Goal: Information Seeking & Learning: Learn about a topic

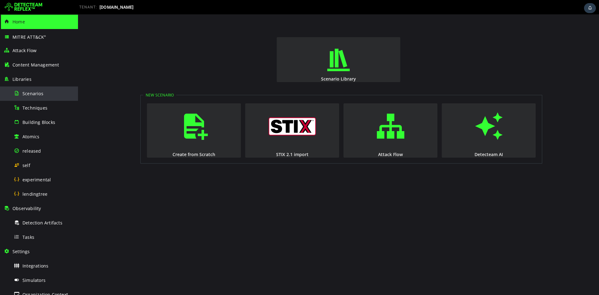
click at [43, 96] on div "Scenarios" at bounding box center [44, 93] width 61 height 14
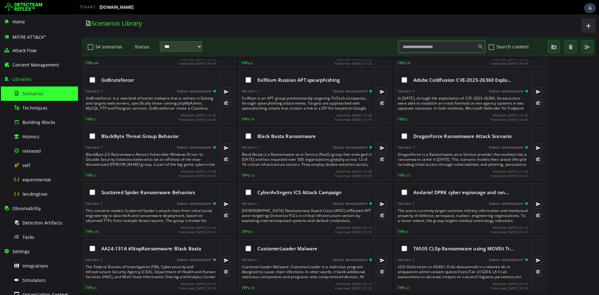
scroll to position [779, 0]
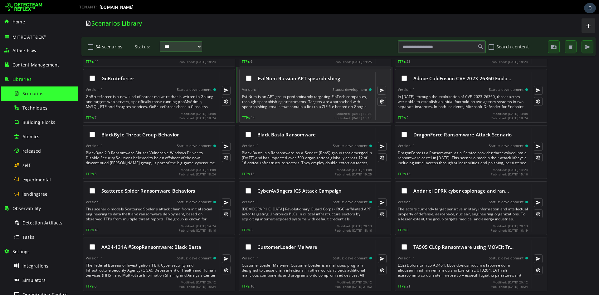
click at [309, 88] on div "Version: 1 Status: development" at bounding box center [307, 89] width 130 height 4
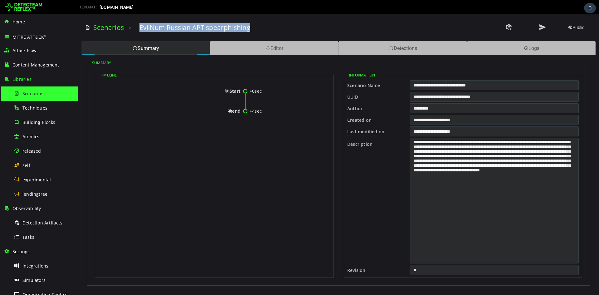
drag, startPoint x: 140, startPoint y: 29, endPoint x: 256, endPoint y: 26, distance: 115.3
click at [256, 26] on div "EvilNum Russian APT spearphishing" at bounding box center [297, 27] width 314 height 9
copy h3 "EvilNum Russian APT spearphishing"
drag, startPoint x: 229, startPoint y: 91, endPoint x: 240, endPoint y: 112, distance: 23.7
click at [240, 112] on div "+0sec Start +4sec end" at bounding box center [214, 103] width 233 height 49
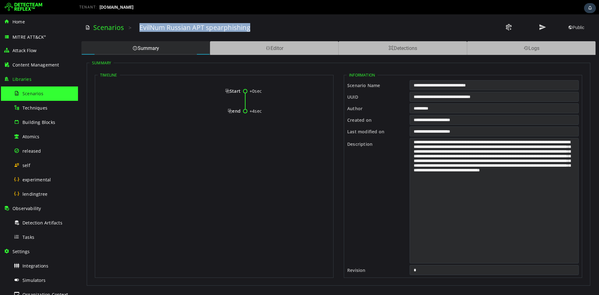
copy div "Start +4sec end"
click at [229, 90] on span "Start" at bounding box center [232, 91] width 15 height 6
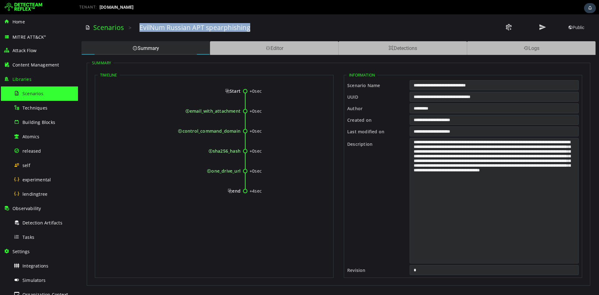
drag, startPoint x: 226, startPoint y: 90, endPoint x: 240, endPoint y: 190, distance: 101.5
click at [240, 190] on div "+0sec Start +0sec email_with_attachment +0sec control_command_domain +0sec sha2…" at bounding box center [214, 143] width 233 height 129
copy div "Start +0sec email_with_attachment +0sec control_command_domain +0sec sha256_has…"
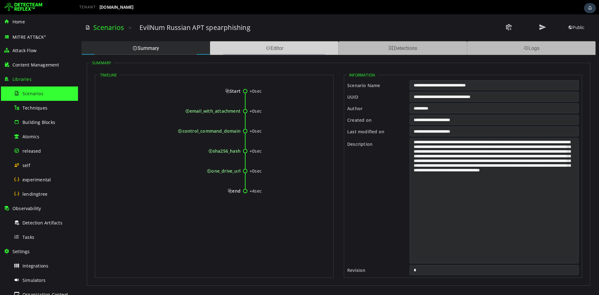
click at [252, 51] on div "Editor" at bounding box center [274, 48] width 129 height 14
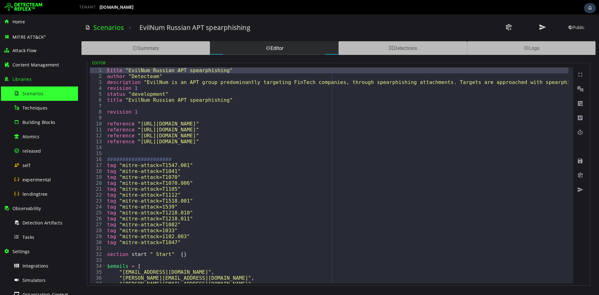
type textarea "**********"
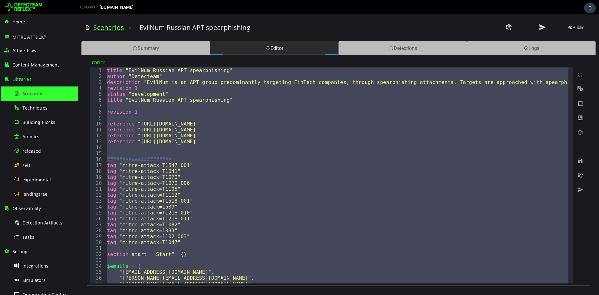
click at [106, 26] on link "Scenarios" at bounding box center [108, 27] width 31 height 9
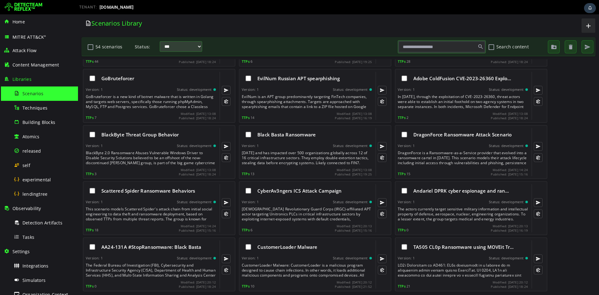
scroll to position [10, 0]
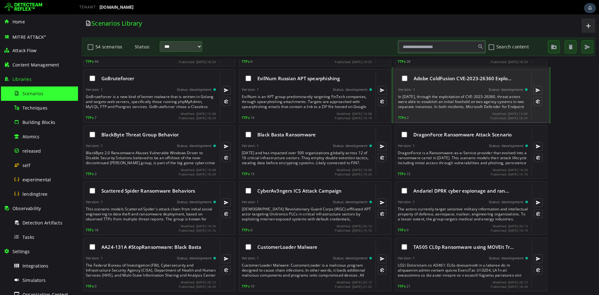
click at [431, 84] on div "Adobe ColdFusion CVE-2023-26360 Explo…" at bounding box center [463, 78] width 130 height 13
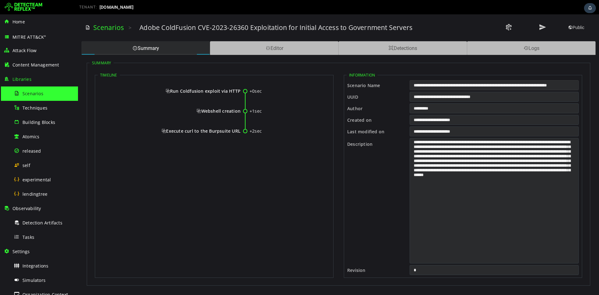
click at [452, 86] on input "**********" at bounding box center [494, 85] width 169 height 10
drag, startPoint x: 170, startPoint y: 91, endPoint x: 240, endPoint y: 131, distance: 80.7
click at [240, 131] on div "+0sec Run Coldfusion exploit via HTTP +1sec Webshell creation +2sec Execute cur…" at bounding box center [214, 113] width 233 height 69
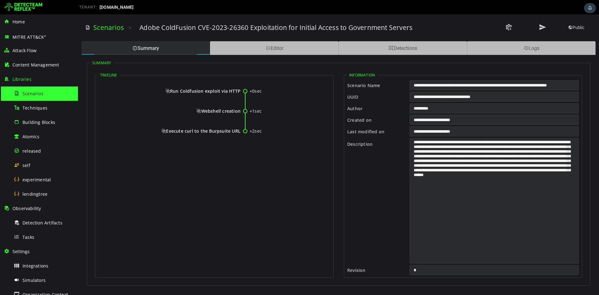
copy div "Run Coldfusion exploit via HTTP +1sec Webshell creation +2sec Execute curl to t…"
click at [168, 91] on span "Run Coldfusion exploit via HTTP" at bounding box center [203, 91] width 75 height 6
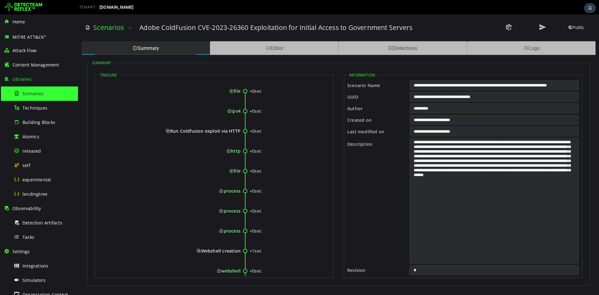
click at [167, 129] on span "Run Coldfusion exploit via HTTP" at bounding box center [203, 131] width 75 height 6
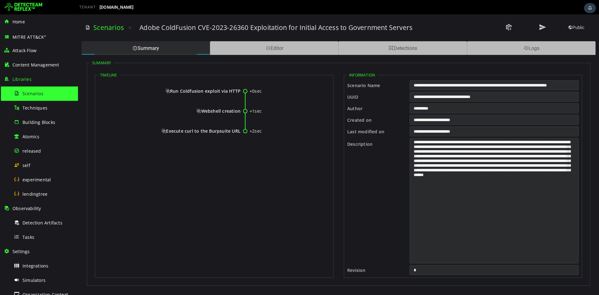
click at [167, 90] on span "Run Coldfusion exploit via HTTP" at bounding box center [203, 91] width 75 height 6
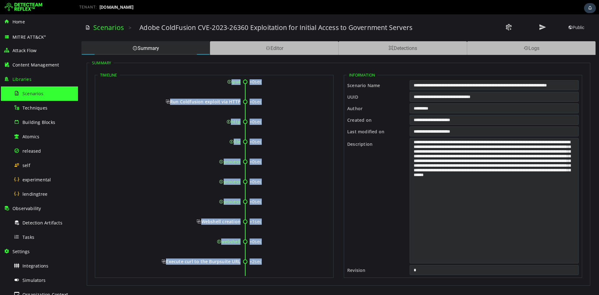
scroll to position [73, 0]
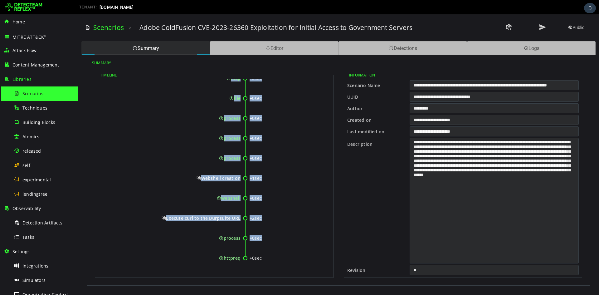
drag, startPoint x: 229, startPoint y: 93, endPoint x: 239, endPoint y: 257, distance: 164.6
click at [239, 257] on div "+0sec file +0sec ipv4 +0sec Run Coldfusion exploit via HTTP +0sec http +0sec fi…" at bounding box center [214, 141] width 233 height 268
copy div "file +0sec ipv4 +0sec Run Coldfusion exploit via HTTP +0sec http +0sec file +0s…"
click at [294, 116] on div "+0sec" at bounding box center [286, 118] width 73 height 6
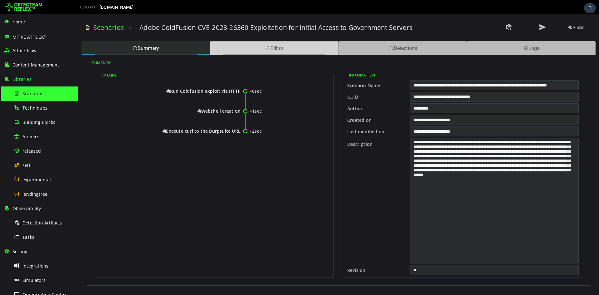
click at [262, 44] on div "Editor" at bounding box center [274, 48] width 129 height 14
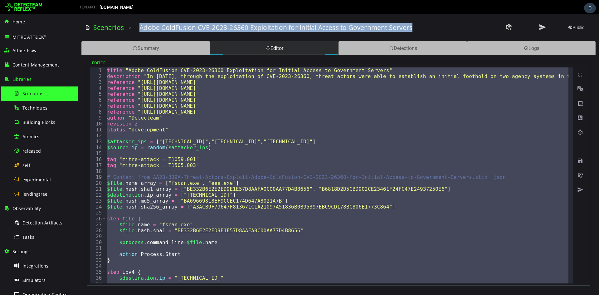
drag, startPoint x: 412, startPoint y: 27, endPoint x: 141, endPoint y: 29, distance: 271.6
click at [141, 29] on h3 "Adobe ColdFusion CVE-2023-26360 Exploitation for Initial Access to Government S…" at bounding box center [276, 27] width 273 height 9
copy h3 "Adobe ColdFusion CVE-2023-26360 Exploitation for Initial Access to Government S…"
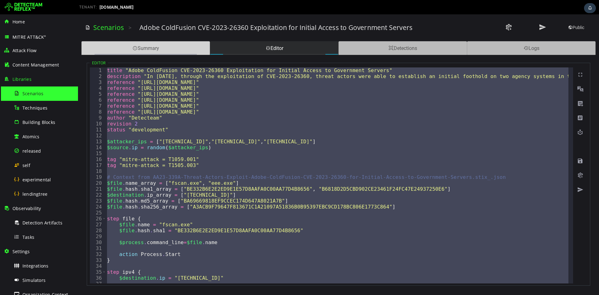
click at [179, 44] on div "Summary" at bounding box center [145, 48] width 129 height 14
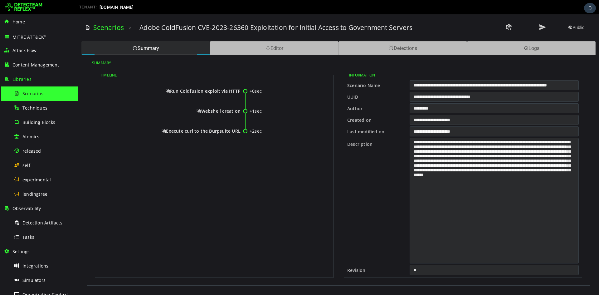
drag, startPoint x: 171, startPoint y: 89, endPoint x: 240, endPoint y: 129, distance: 79.2
click at [240, 129] on div "+0sec Run Coldfusion exploit via HTTP +1sec Webshell creation +2sec Execute cur…" at bounding box center [214, 113] width 233 height 69
copy div "Run Coldfusion exploit via HTTP +1sec Webshell creation +2sec Execute curl to t…"
click at [167, 93] on span "Run Coldfusion exploit via HTTP" at bounding box center [203, 91] width 75 height 6
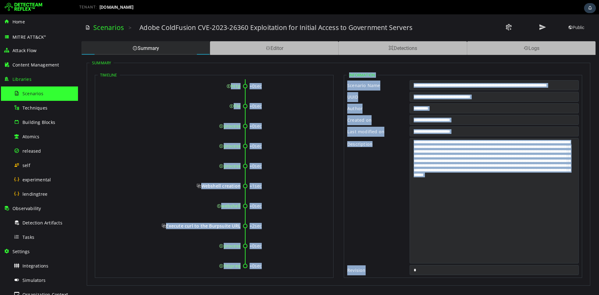
scroll to position [73, 0]
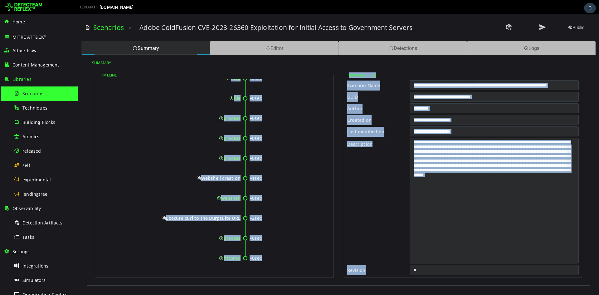
drag, startPoint x: 229, startPoint y: 89, endPoint x: 239, endPoint y: 257, distance: 167.7
click at [239, 257] on div "+0sec file +0sec ipv4 +0sec Run Coldfusion exploit via HTTP +0sec http +0sec fi…" at bounding box center [214, 141] width 233 height 268
copy div "file +0sec ipv4 +0sec Run Coldfusion exploit via HTTP +0sec http +0sec file +0s…"
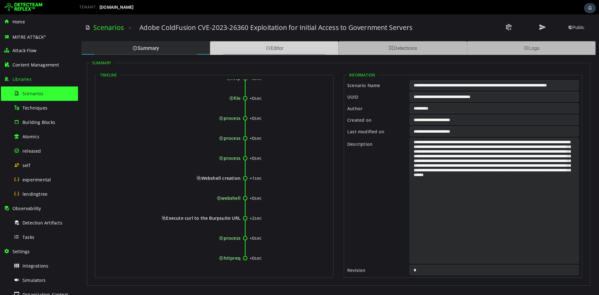
click at [295, 54] on div "Editor" at bounding box center [274, 48] width 129 height 14
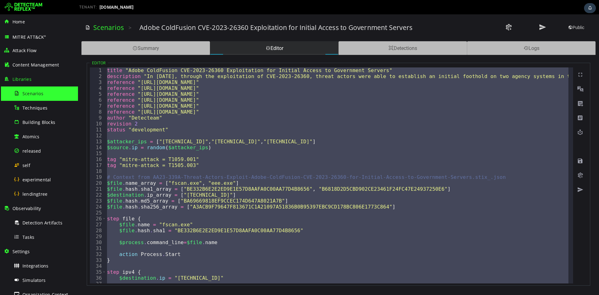
click at [301, 116] on div "title "Adobe ColdFusion CVE-2023-26360 Exploitation for Initial Access to Gover…" at bounding box center [337, 175] width 463 height 216
type textarea "**********"
click at [116, 28] on link "Scenarios" at bounding box center [108, 27] width 31 height 9
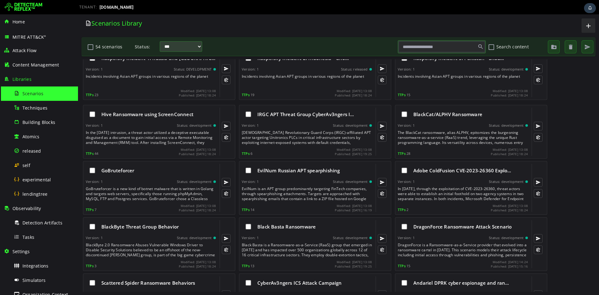
scroll to position [779, 0]
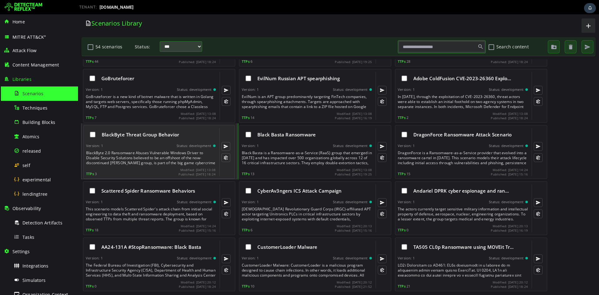
click at [147, 151] on div "BlackByte 2.0 Ransomware Abuses Vulnerable Windows Driver to Disable Security S…" at bounding box center [151, 157] width 131 height 15
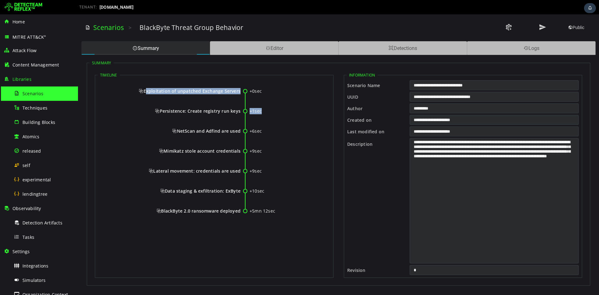
drag, startPoint x: 145, startPoint y: 92, endPoint x: 159, endPoint y: 115, distance: 26.2
click at [159, 115] on div "+0sec Exploitation of unpatched Exchange Servers +1sec Persistence: Create regi…" at bounding box center [214, 153] width 233 height 149
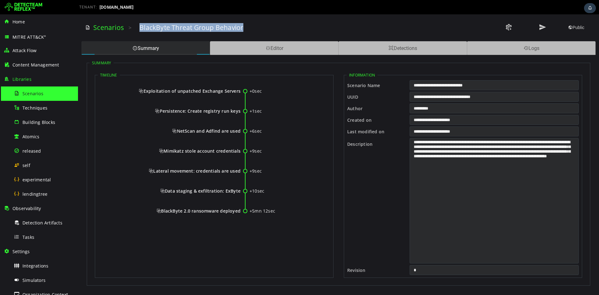
drag, startPoint x: 138, startPoint y: 28, endPoint x: 287, endPoint y: 29, distance: 149.2
click at [287, 29] on div "Scenarios > BlackByte Threat Group Behavior Public" at bounding box center [338, 27] width 507 height 17
copy h3 "BlackByte Threat Group Behavior"
drag, startPoint x: 145, startPoint y: 90, endPoint x: 240, endPoint y: 209, distance: 152.4
click at [240, 209] on div "+0sec Exploitation of unpatched Exchange Servers +1sec Persistence: Create regi…" at bounding box center [214, 153] width 233 height 149
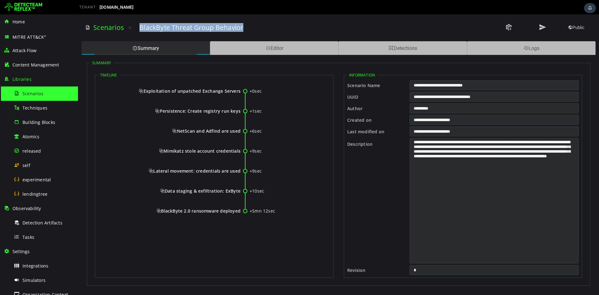
copy div "Exploitation of unpatched Exchange Servers +1sec Persistence: Create registry r…"
click at [144, 93] on span "Exploitation of unpatched Exchange Servers" at bounding box center [190, 91] width 102 height 6
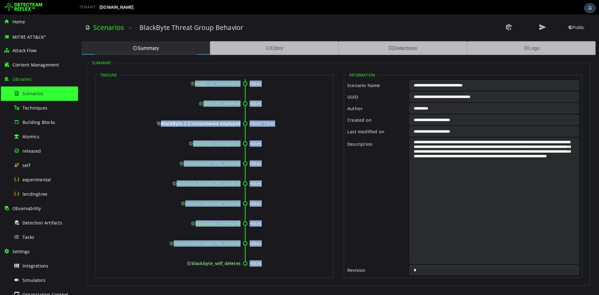
scroll to position [532, 0]
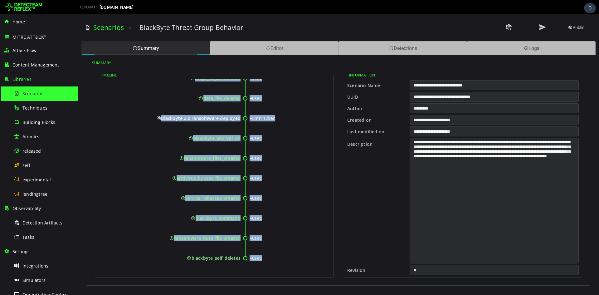
drag, startPoint x: 145, startPoint y: 90, endPoint x: 240, endPoint y: 262, distance: 197.2
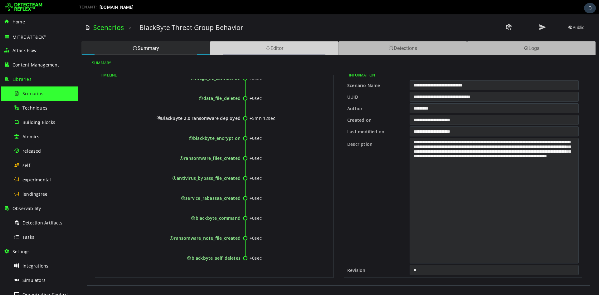
click at [310, 41] on div "Editor" at bounding box center [274, 48] width 129 height 14
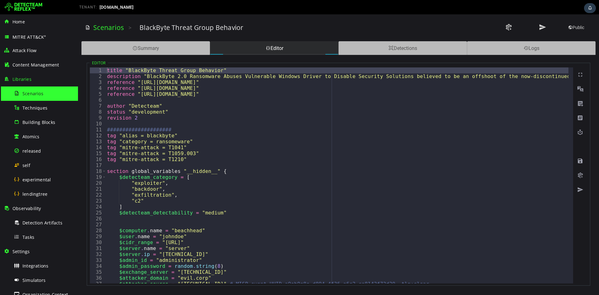
type textarea "**********"
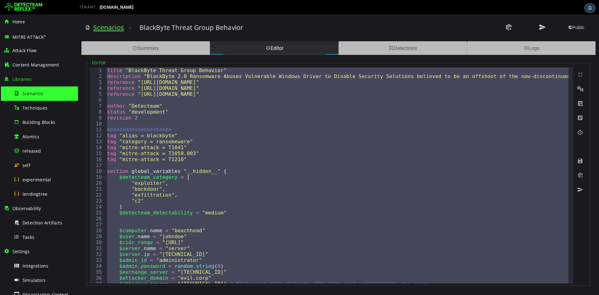
click at [111, 32] on link "Scenarios" at bounding box center [108, 27] width 31 height 9
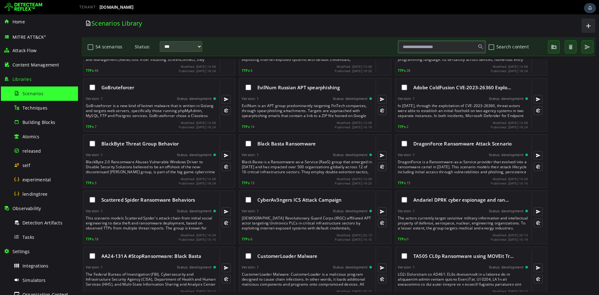
scroll to position [779, 0]
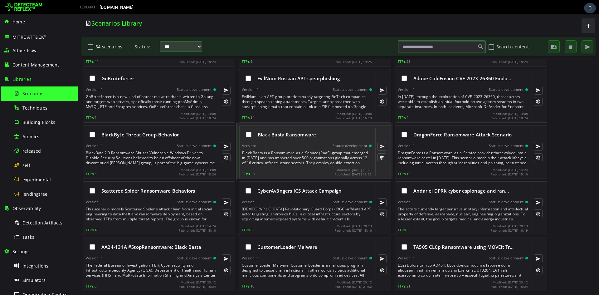
click at [293, 136] on span "Black Basta Ransomware" at bounding box center [287, 134] width 58 height 6
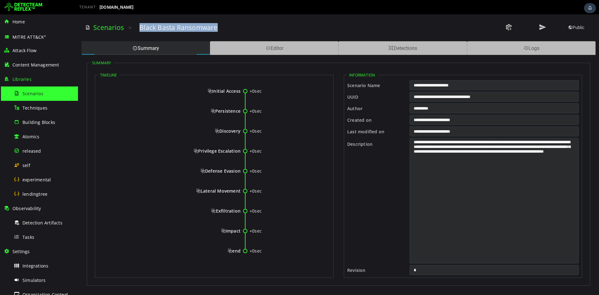
drag, startPoint x: 139, startPoint y: 26, endPoint x: 267, endPoint y: 26, distance: 127.4
click at [267, 26] on div "Black Basta Ransomware" at bounding box center [297, 27] width 314 height 9
drag, startPoint x: 213, startPoint y: 90, endPoint x: 240, endPoint y: 252, distance: 164.3
click at [240, 252] on div "+0sec Initial Access +0sec Persistence +0sec Discovery +0sec Privilege Escalati…" at bounding box center [214, 173] width 233 height 189
click at [210, 93] on span "Initial Access" at bounding box center [224, 91] width 33 height 6
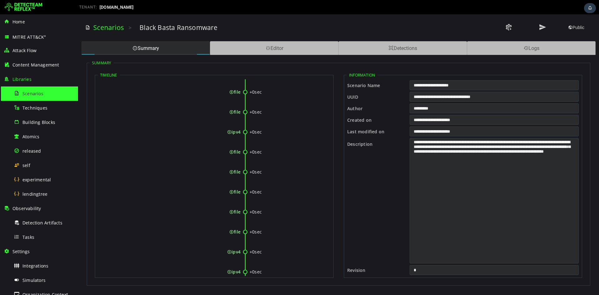
scroll to position [4289, 0]
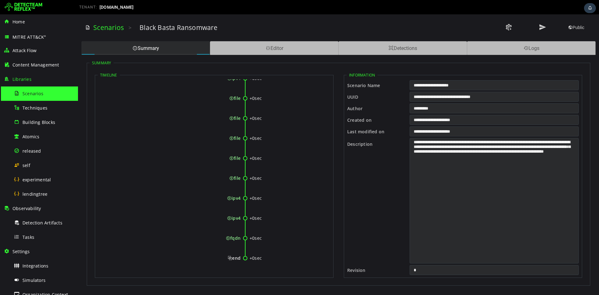
drag, startPoint x: 212, startPoint y: 91, endPoint x: 239, endPoint y: 257, distance: 167.4
click at [300, 51] on div "Editor" at bounding box center [274, 48] width 129 height 14
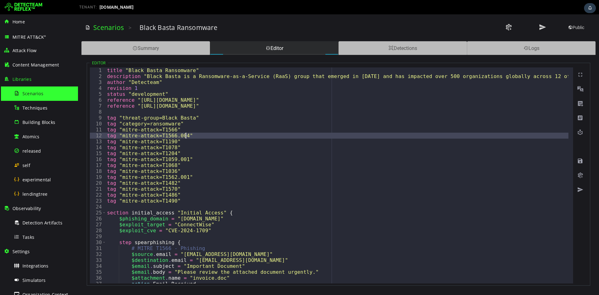
click at [302, 137] on div "title "Black Basta Ransomware" description "Black Basta is a Ransomware-as-a-Se…" at bounding box center [524, 178] width 837 height 223
type textarea "**********"
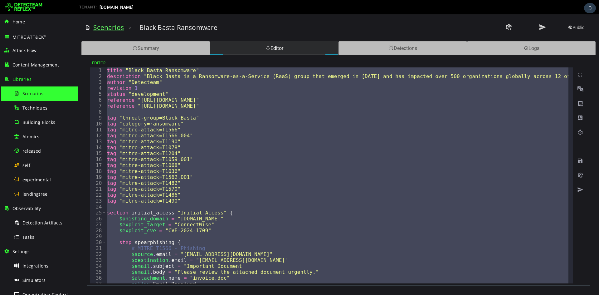
click at [107, 29] on link "Scenarios" at bounding box center [108, 27] width 31 height 9
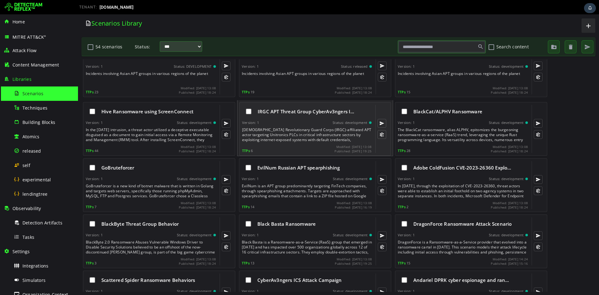
scroll to position [779, 0]
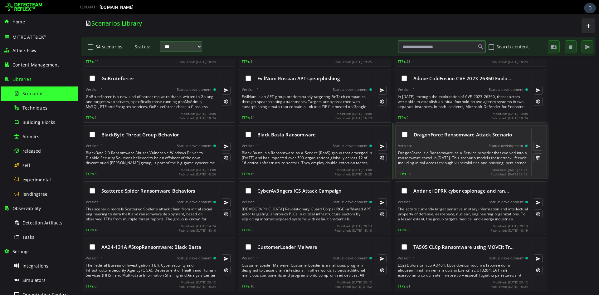
click at [444, 136] on span "DragonForce Ransomware Attack Scenario" at bounding box center [463, 134] width 99 height 6
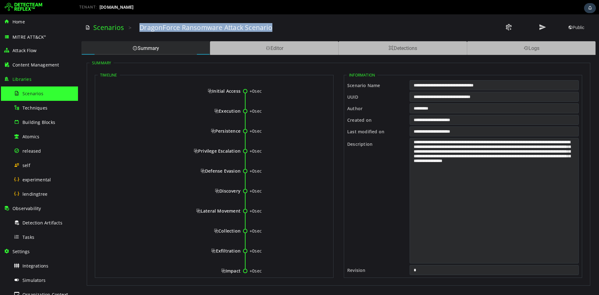
drag, startPoint x: 140, startPoint y: 26, endPoint x: 270, endPoint y: 24, distance: 129.9
click at [270, 24] on h3 "DragonForce Ransomware Attack Scenario" at bounding box center [206, 27] width 133 height 9
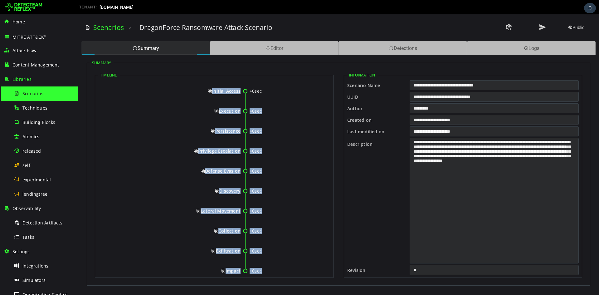
scroll to position [13, 0]
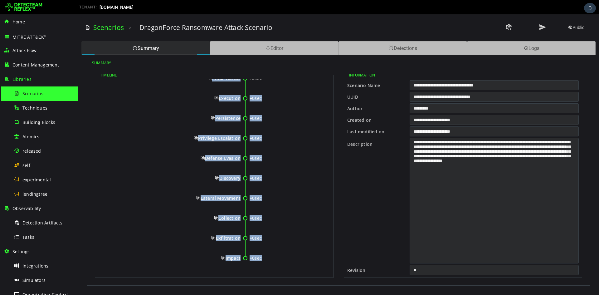
drag, startPoint x: 212, startPoint y: 90, endPoint x: 240, endPoint y: 259, distance: 171.0
click at [240, 259] on div "+0sec Initial Access +0sec Execution +0sec Persistence +0sec Privilege Escalati…" at bounding box center [214, 170] width 233 height 209
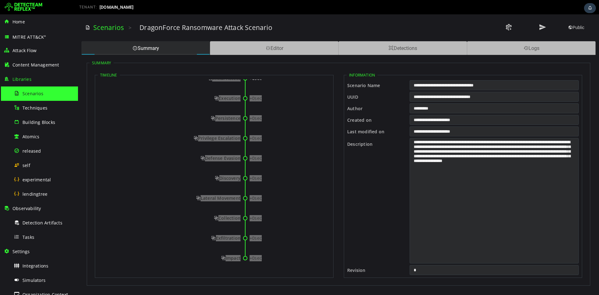
scroll to position [0, 0]
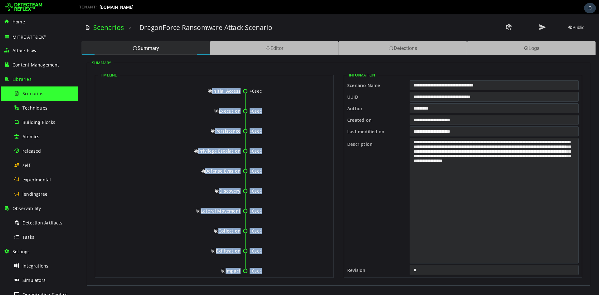
click at [209, 92] on span "Initial Access" at bounding box center [224, 91] width 33 height 6
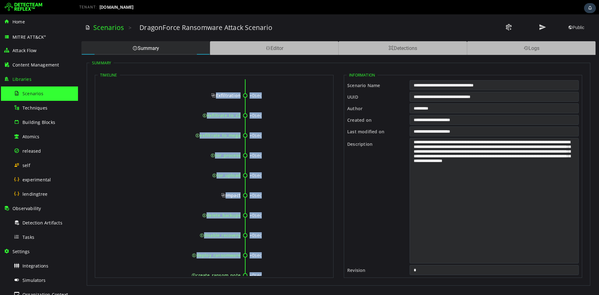
scroll to position [772, 0]
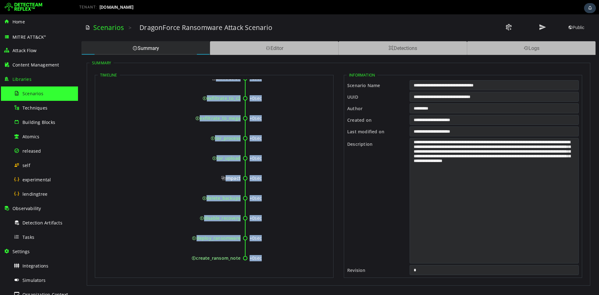
drag, startPoint x: 212, startPoint y: 91, endPoint x: 240, endPoint y: 258, distance: 168.7
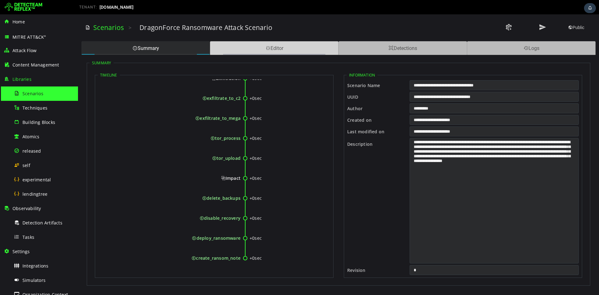
click at [273, 49] on div "Editor" at bounding box center [274, 48] width 129 height 14
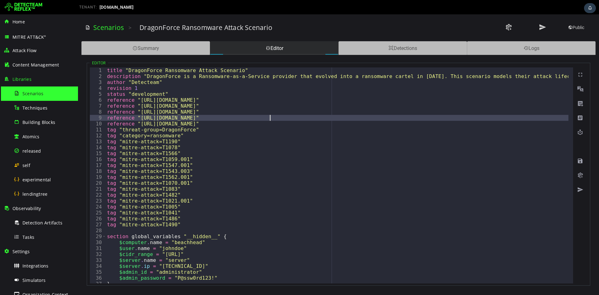
type textarea "*"
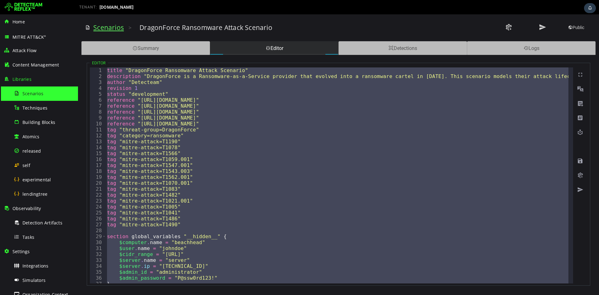
click at [112, 27] on link "Scenarios" at bounding box center [108, 27] width 31 height 9
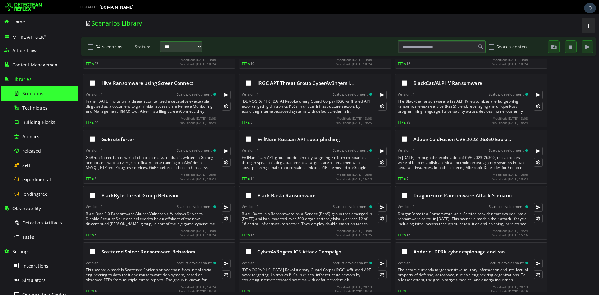
scroll to position [779, 0]
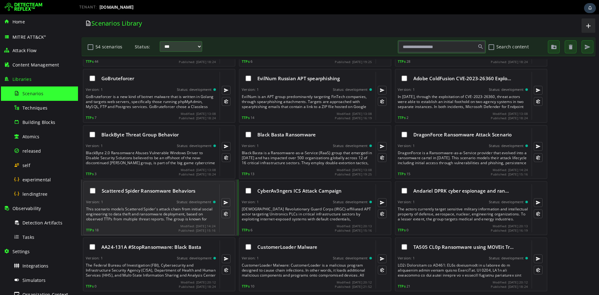
click at [149, 193] on span "Scattered Spider Ransomware Behaviors" at bounding box center [149, 191] width 94 height 6
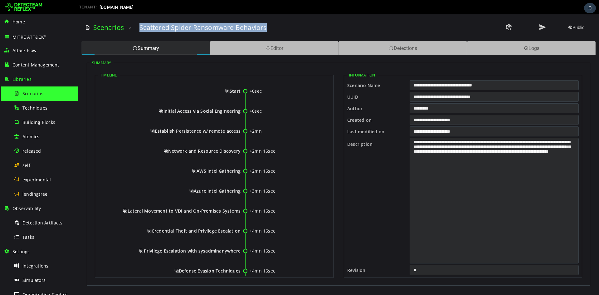
drag, startPoint x: 140, startPoint y: 26, endPoint x: 278, endPoint y: 24, distance: 138.6
click at [278, 24] on div "Scattered Spider Ransomware Behaviors" at bounding box center [297, 27] width 314 height 9
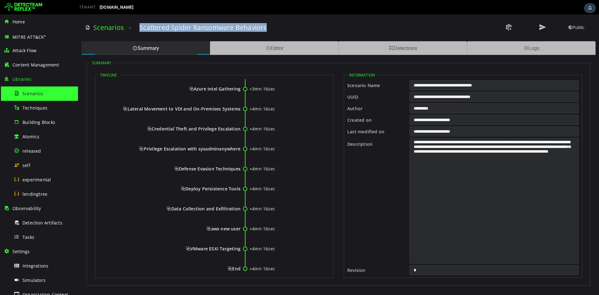
scroll to position [113, 0]
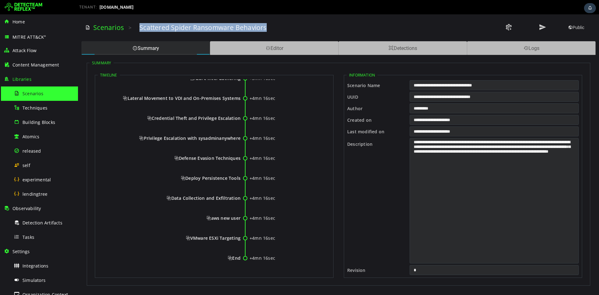
drag, startPoint x: 230, startPoint y: 90, endPoint x: 240, endPoint y: 259, distance: 168.9
click at [240, 259] on div "+0sec Start +0sec Initial Access via Social Engineering +2mn Establish Persiste…" at bounding box center [214, 121] width 233 height 308
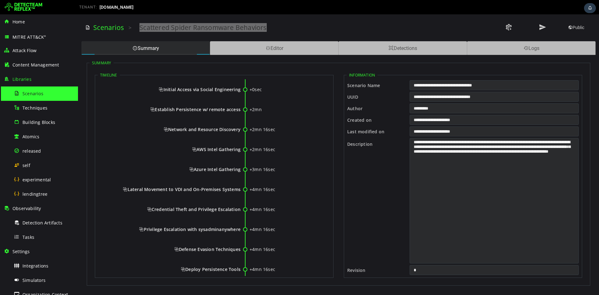
scroll to position [0, 0]
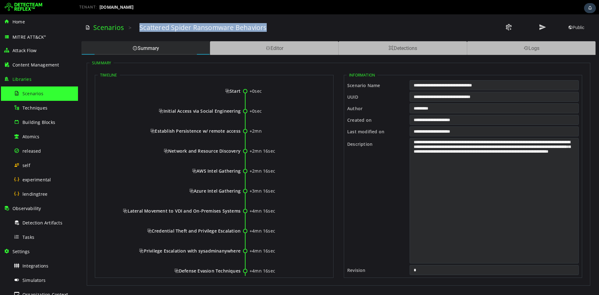
drag, startPoint x: 184, startPoint y: 83, endPoint x: 176, endPoint y: 83, distance: 7.2
click at [184, 83] on div "+0sec Start +0sec Initial Access via Social Engineering +2mn Establish Persiste…" at bounding box center [214, 233] width 233 height 308
click at [225, 90] on span "Start" at bounding box center [232, 91] width 15 height 6
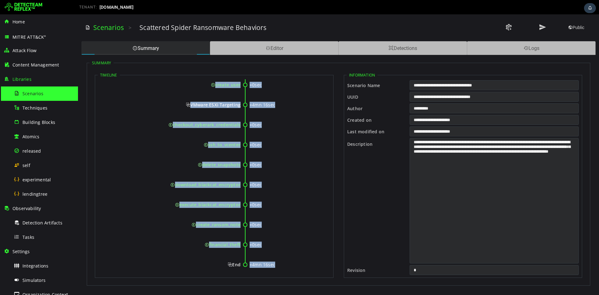
scroll to position [1332, 0]
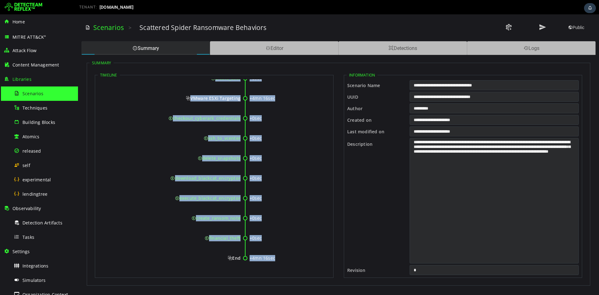
drag, startPoint x: 228, startPoint y: 90, endPoint x: 240, endPoint y: 259, distance: 169.0
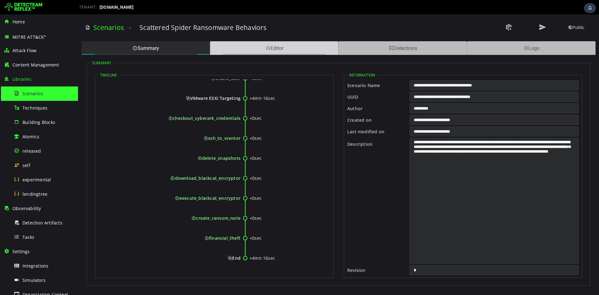
click at [268, 51] on span at bounding box center [268, 48] width 5 height 6
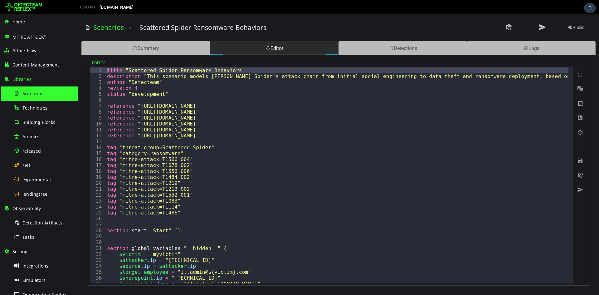
click at [271, 153] on div "title "Scattered Spider Ransomware Behaviors" description "This scenario models…" at bounding box center [528, 178] width 845 height 223
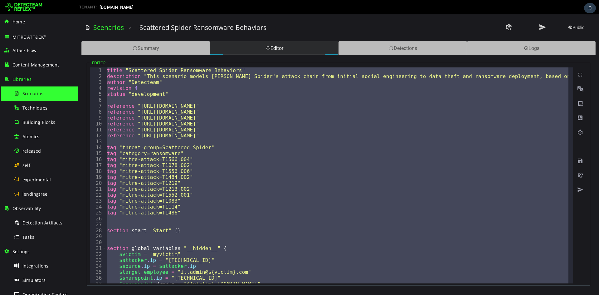
type textarea "**********"
click at [117, 27] on link "Scenarios" at bounding box center [108, 27] width 31 height 9
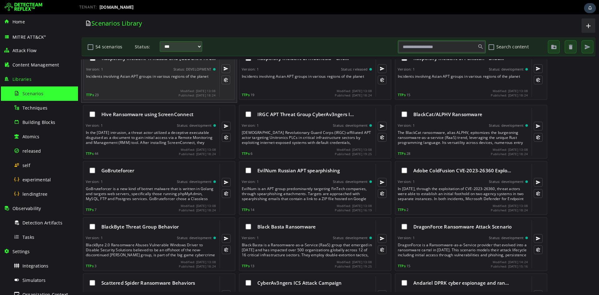
scroll to position [779, 0]
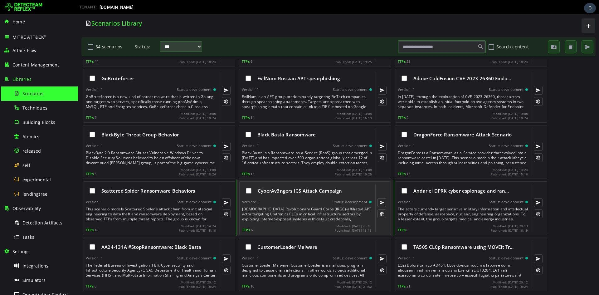
click at [286, 196] on div "CyberAv3ngers ICS Attack Campaign" at bounding box center [307, 190] width 130 height 13
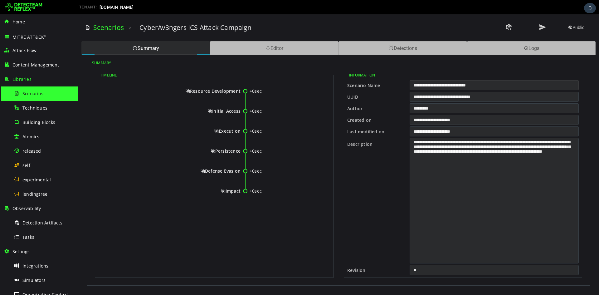
click at [483, 83] on input "**********" at bounding box center [494, 85] width 169 height 10
drag, startPoint x: 190, startPoint y: 91, endPoint x: 240, endPoint y: 191, distance: 112.3
click at [240, 191] on div "+0sec Resource Development +0sec Initial Access +0sec Execution +0sec Persisten…" at bounding box center [214, 143] width 233 height 129
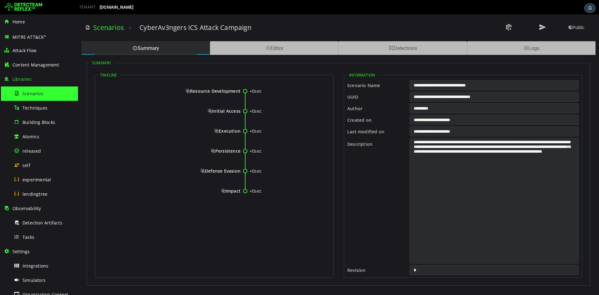
click at [186, 91] on span "Resource Development" at bounding box center [213, 91] width 55 height 6
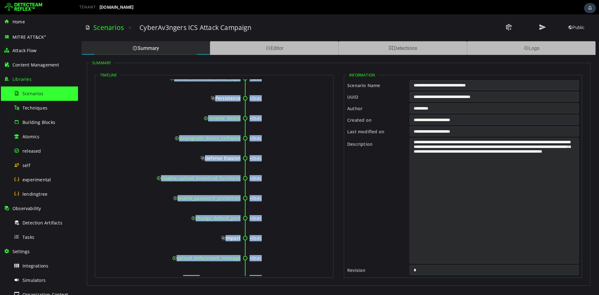
scroll to position [193, 0]
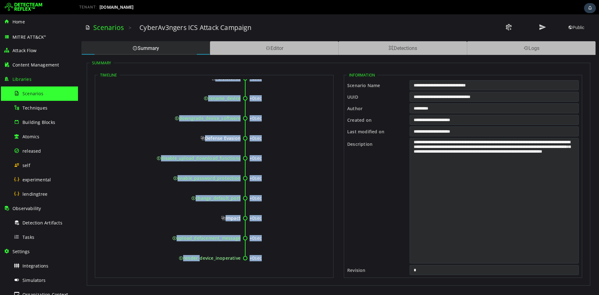
drag, startPoint x: 190, startPoint y: 91, endPoint x: 240, endPoint y: 259, distance: 174.8
click at [240, 259] on div "+0sec Resource Development +0sec scan_for_exposed_plcs +0sec identify_vulnerabl…" at bounding box center [214, 81] width 233 height 388
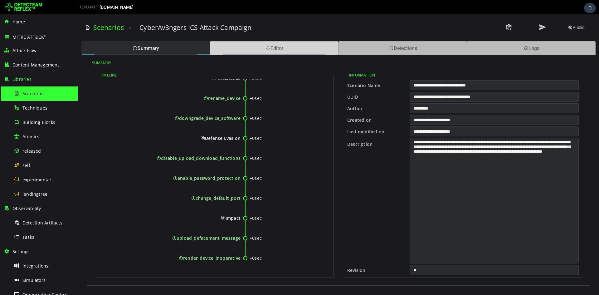
click at [268, 49] on span at bounding box center [268, 48] width 5 height 6
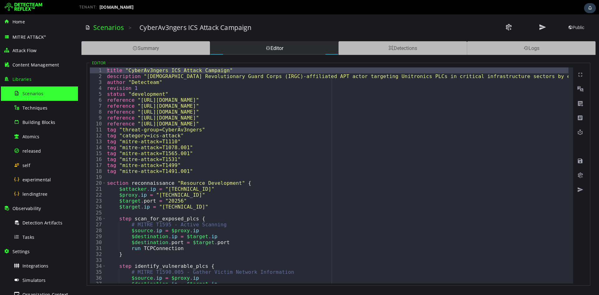
click at [267, 128] on div "title "CyberAv3ngers ICS Attack Campaign" description "Iranian Islamic Revoluti…" at bounding box center [523, 178] width 834 height 223
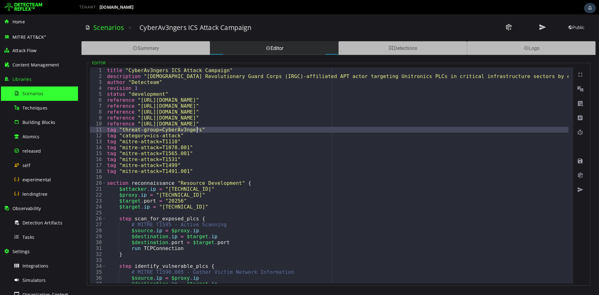
type textarea "*"
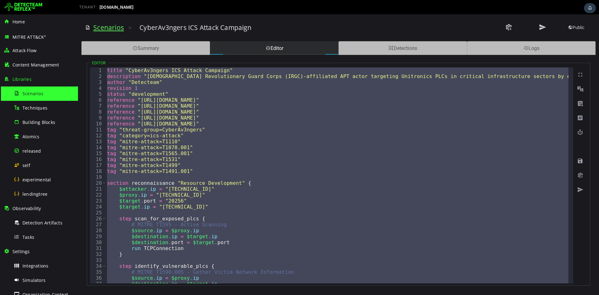
drag, startPoint x: 121, startPoint y: 28, endPoint x: 129, endPoint y: 58, distance: 31.1
click at [121, 28] on link "Scenarios" at bounding box center [108, 27] width 31 height 9
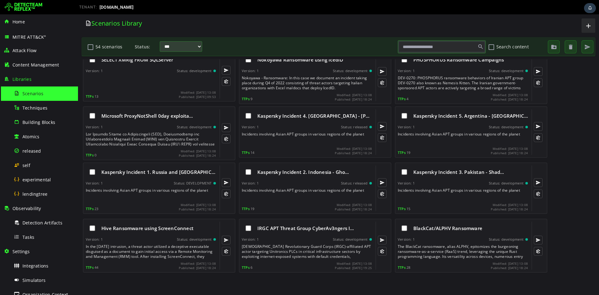
scroll to position [779, 0]
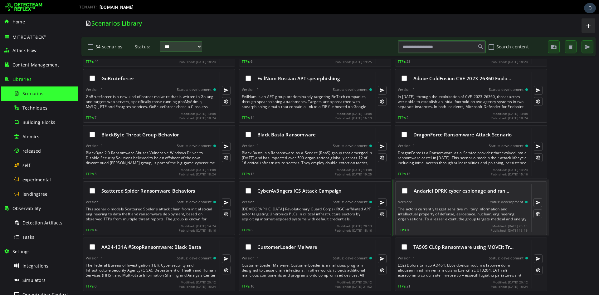
click at [451, 196] on div "Andariel DPRK cyber espionage and ran…" at bounding box center [463, 190] width 130 height 13
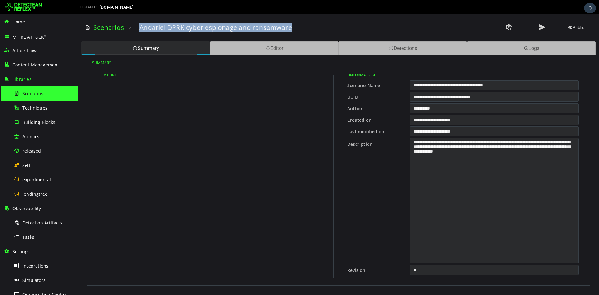
drag, startPoint x: 140, startPoint y: 27, endPoint x: 362, endPoint y: 23, distance: 222.0
click at [362, 23] on div "Andariel DPRK cyber espionage and ransomware" at bounding box center [297, 27] width 314 height 9
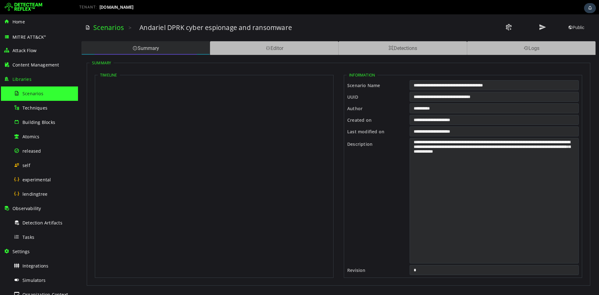
click at [176, 52] on div "Summary" at bounding box center [145, 48] width 129 height 14
click at [166, 46] on div "Summary" at bounding box center [145, 48] width 129 height 14
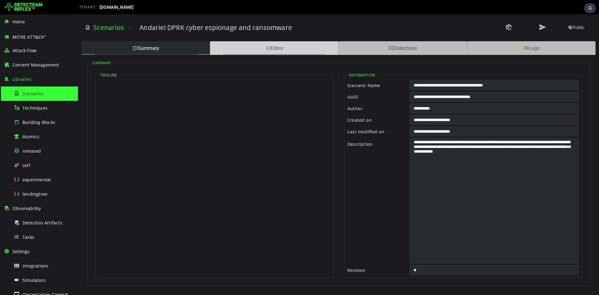
click at [229, 44] on div "Editor" at bounding box center [274, 48] width 129 height 14
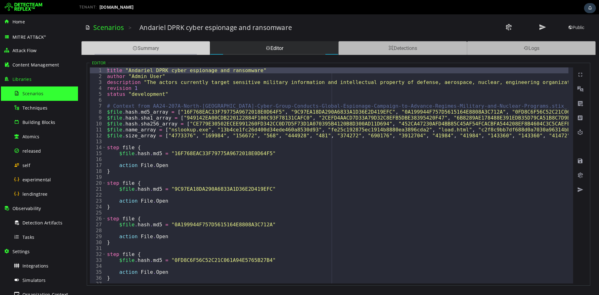
click at [180, 48] on div "Summary" at bounding box center [145, 48] width 129 height 14
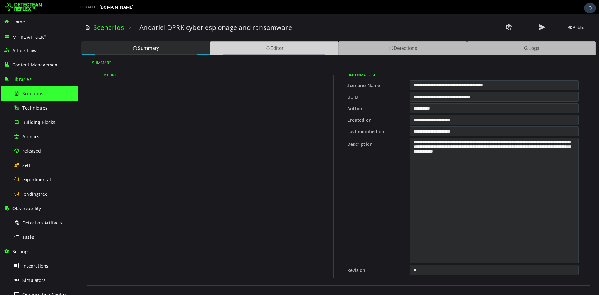
click at [292, 44] on div "Editor" at bounding box center [274, 48] width 129 height 14
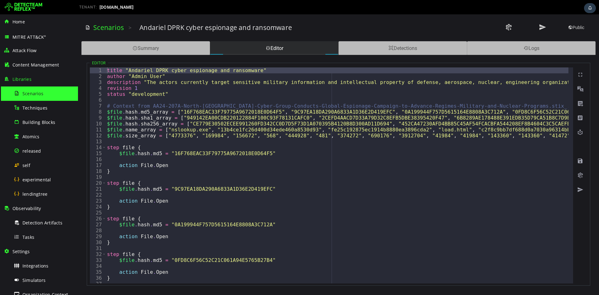
type textarea "*"
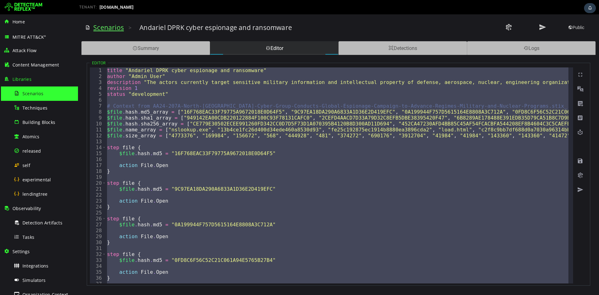
click at [117, 24] on link "Scenarios" at bounding box center [108, 27] width 31 height 9
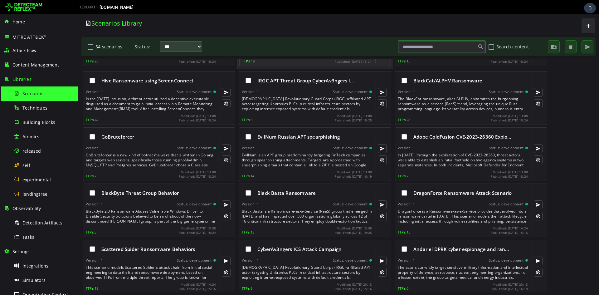
scroll to position [779, 0]
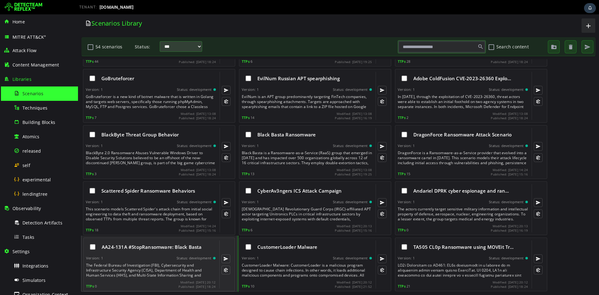
click at [143, 260] on div "AA24-131A #StopRansomware: Black Basta Version: 1 Status: development TTPs 0 Mo…" at bounding box center [151, 264] width 130 height 48
click at [146, 249] on span "AA24-131A #StopRansomware: Black Basta" at bounding box center [152, 247] width 100 height 6
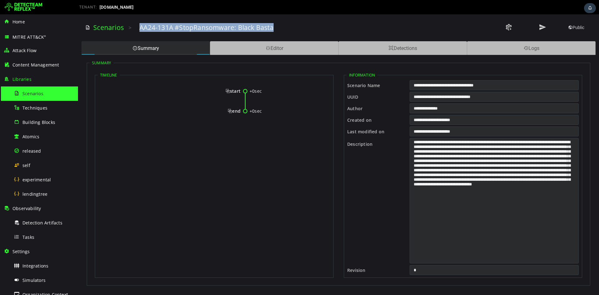
drag, startPoint x: 140, startPoint y: 28, endPoint x: 288, endPoint y: 29, distance: 148.0
click at [288, 29] on div "AA24-131A #StopRansomware: Black Basta" at bounding box center [297, 27] width 314 height 9
drag, startPoint x: 229, startPoint y: 90, endPoint x: 240, endPoint y: 114, distance: 26.8
click at [240, 114] on div "+0sec start +0sec end" at bounding box center [214, 103] width 233 height 49
click at [226, 92] on span "start" at bounding box center [233, 91] width 15 height 6
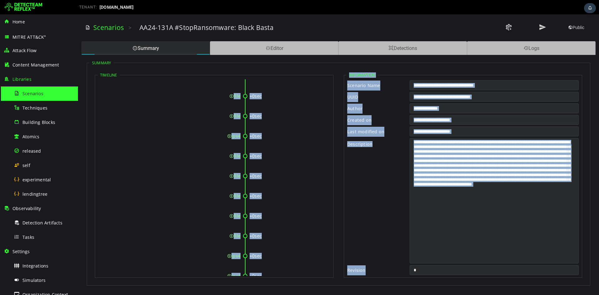
scroll to position [3569, 0]
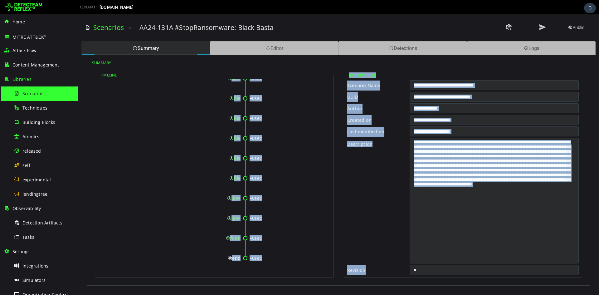
drag, startPoint x: 230, startPoint y: 91, endPoint x: 239, endPoint y: 258, distance: 167.9
click at [291, 45] on div "Editor" at bounding box center [274, 48] width 129 height 14
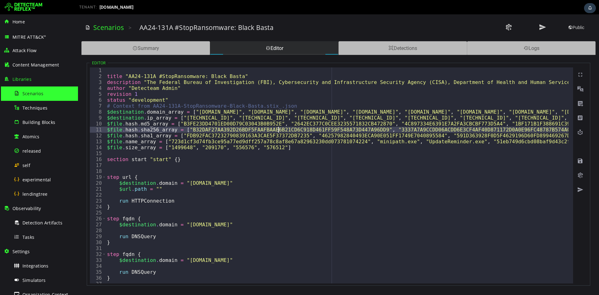
type textarea "**********"
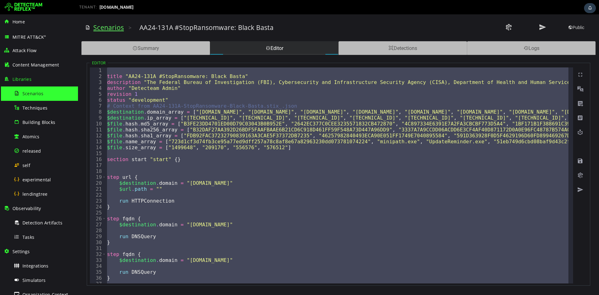
click at [110, 29] on link "Scenarios" at bounding box center [108, 27] width 31 height 9
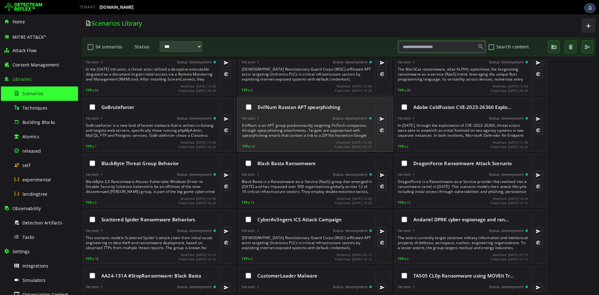
scroll to position [779, 0]
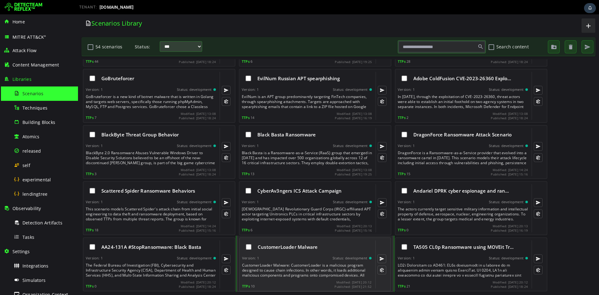
click at [297, 247] on span "CustomerLoader Malware" at bounding box center [288, 247] width 60 height 6
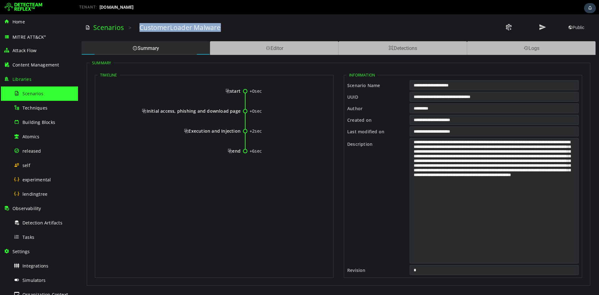
drag, startPoint x: 138, startPoint y: 25, endPoint x: 249, endPoint y: 26, distance: 110.8
click at [249, 26] on div "Scenarios > CustomerLoader Malware Public" at bounding box center [338, 27] width 507 height 17
drag, startPoint x: 226, startPoint y: 91, endPoint x: 240, endPoint y: 150, distance: 60.1
click at [240, 150] on div "+0sec start +0sec Initial access, phishing and download page +2sec Execution an…" at bounding box center [214, 123] width 233 height 89
click at [225, 88] on div "+0sec start +0sec Initial access, phishing and download page +2sec Execution an…" at bounding box center [214, 123] width 233 height 89
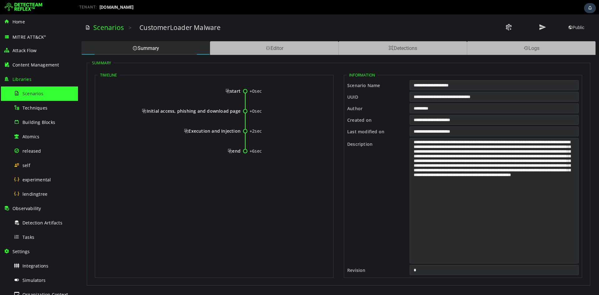
click at [228, 93] on span "start" at bounding box center [233, 91] width 15 height 6
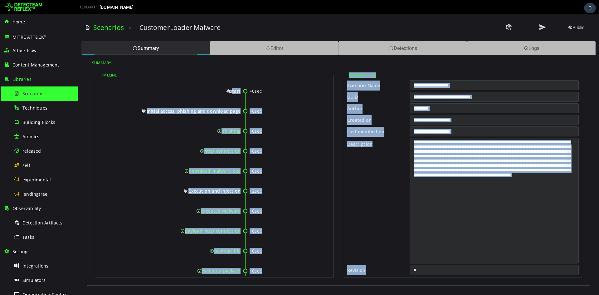
scroll to position [53, 0]
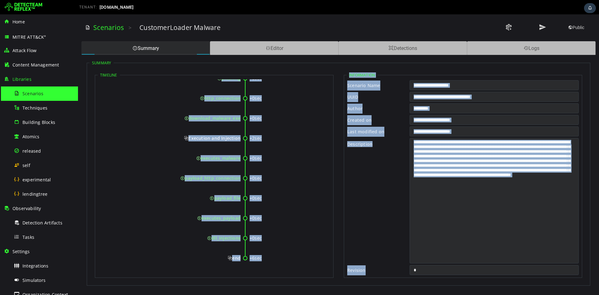
drag, startPoint x: 230, startPoint y: 91, endPoint x: 240, endPoint y: 258, distance: 167.3
click at [240, 258] on div "+0sec start +0sec Initial access, phishing and download page +0sec phishing +0s…" at bounding box center [214, 151] width 233 height 249
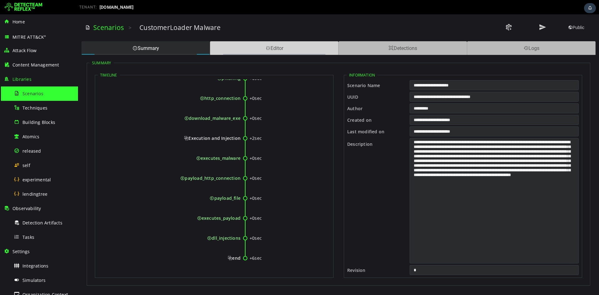
click at [303, 52] on div "Editor" at bounding box center [274, 48] width 129 height 14
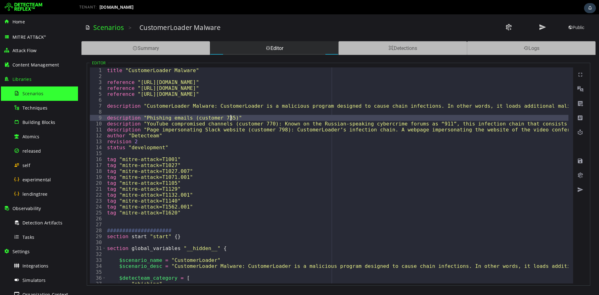
type textarea "**********"
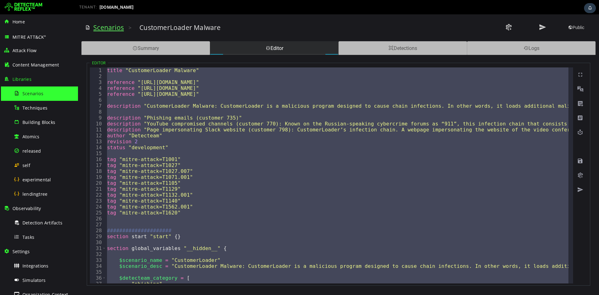
click at [116, 25] on link "Scenarios" at bounding box center [108, 27] width 31 height 9
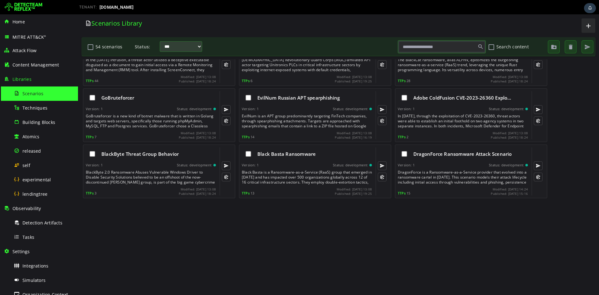
scroll to position [779, 0]
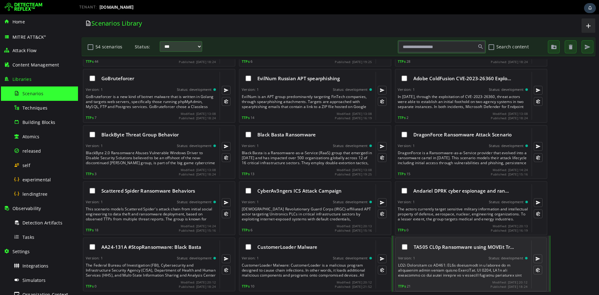
click at [435, 252] on div "TA505 CL0p Ransomware using MOVEit Tr…" at bounding box center [463, 246] width 130 height 13
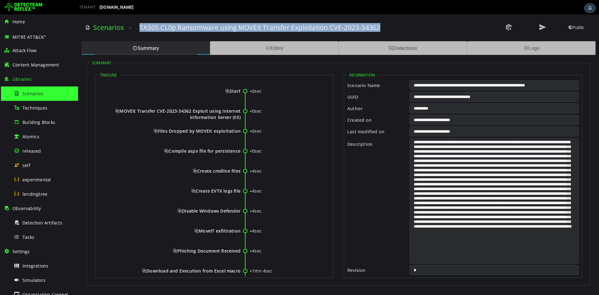
drag, startPoint x: 139, startPoint y: 26, endPoint x: 381, endPoint y: 22, distance: 241.4
click at [381, 22] on div "Scenarios > TA505 CL0p Ransomware using MOVEit Transfer Exploitation CVE-2023-3…" at bounding box center [338, 27] width 507 height 17
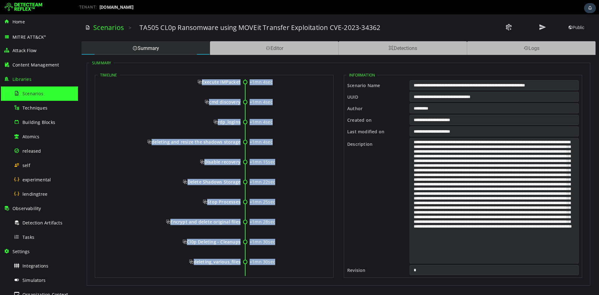
scroll to position [293, 0]
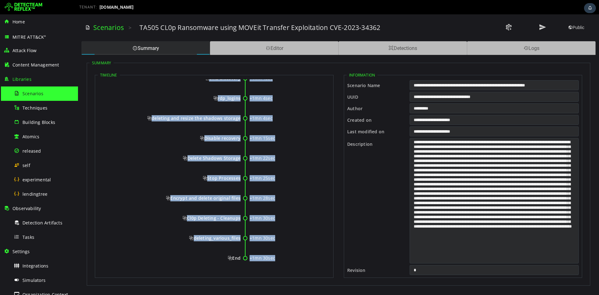
drag, startPoint x: 230, startPoint y: 90, endPoint x: 240, endPoint y: 261, distance: 171.4
click at [240, 261] on div "+0sec Start +0sec MOVEit Transfer CVE-2023-34362 Exploit using Internet Informa…" at bounding box center [214, 31] width 233 height 488
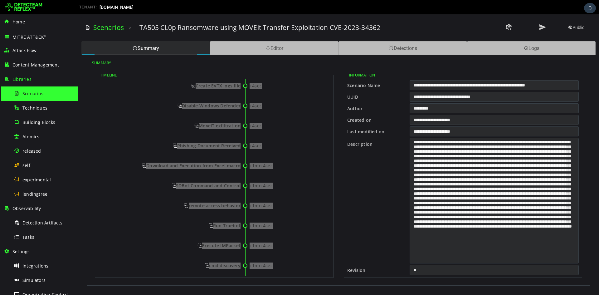
scroll to position [0, 0]
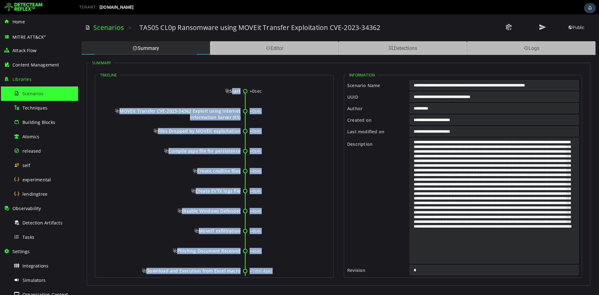
click at [228, 92] on span "Start" at bounding box center [232, 91] width 15 height 6
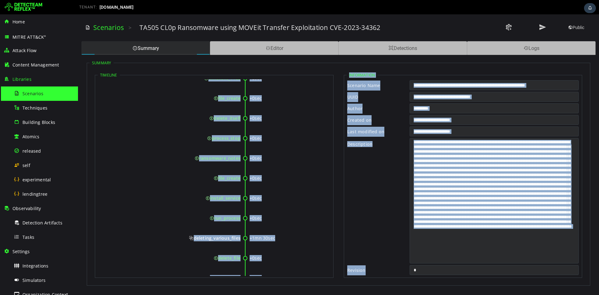
scroll to position [2071, 0]
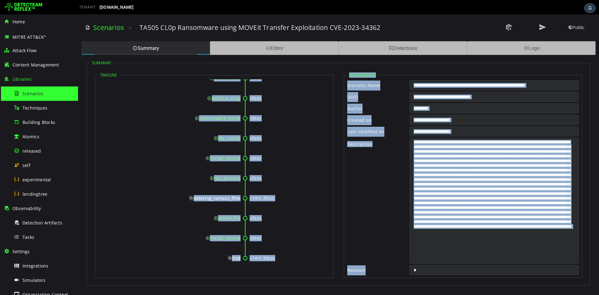
drag, startPoint x: 230, startPoint y: 93, endPoint x: 240, endPoint y: 260, distance: 167.6
click at [264, 49] on div "Editor" at bounding box center [274, 48] width 129 height 14
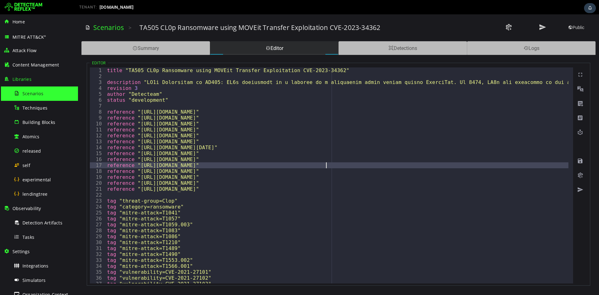
type textarea "**********"
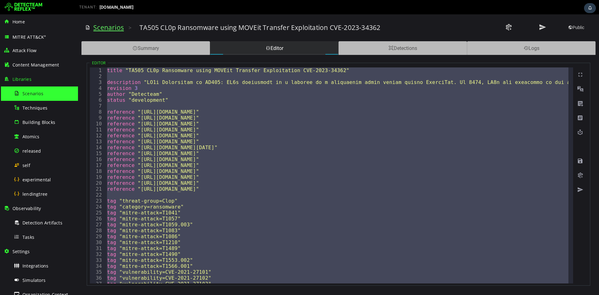
click at [111, 26] on link "Scenarios" at bounding box center [108, 27] width 31 height 9
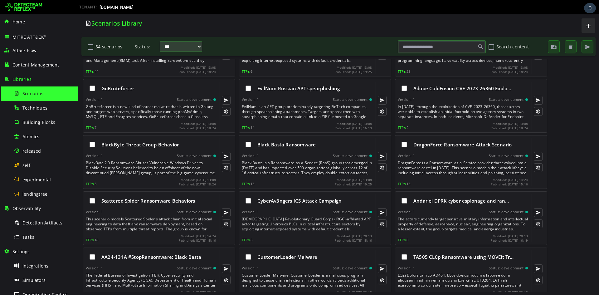
scroll to position [779, 0]
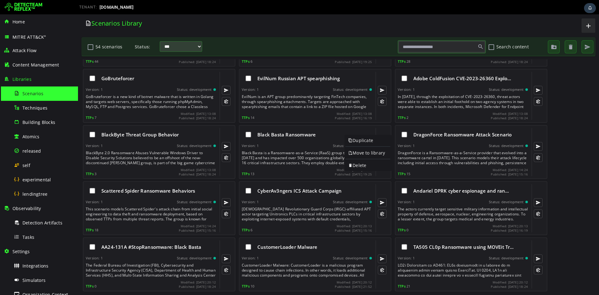
click at [425, 47] on input "text" at bounding box center [442, 47] width 86 height 11
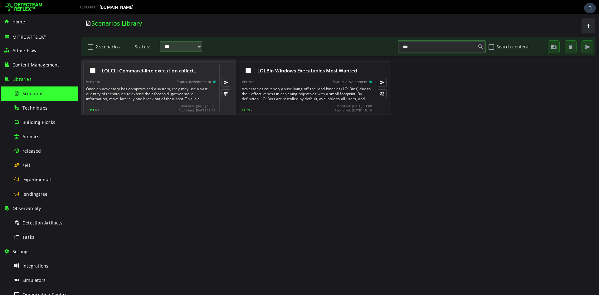
type input "***"
click at [168, 81] on div "Version: 1 Status: development" at bounding box center [151, 82] width 130 height 4
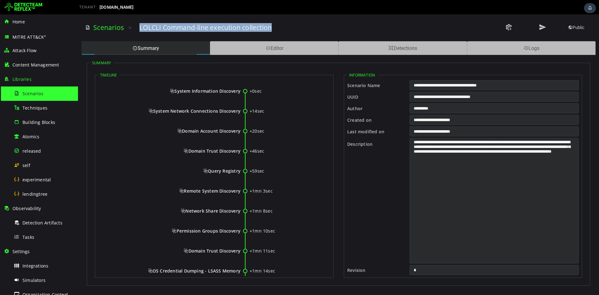
drag, startPoint x: 139, startPoint y: 27, endPoint x: 294, endPoint y: 23, distance: 155.2
click at [294, 23] on div "LOLCLI Command-line execution collection" at bounding box center [297, 27] width 314 height 9
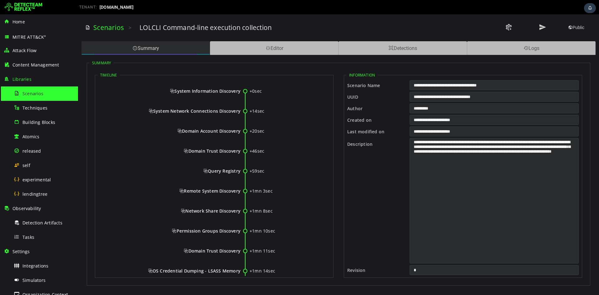
click at [169, 45] on div "Summary" at bounding box center [145, 48] width 129 height 14
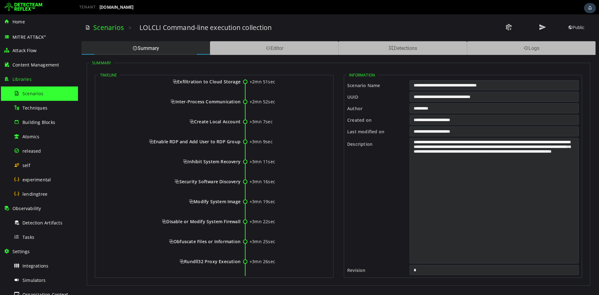
scroll to position [772, 0]
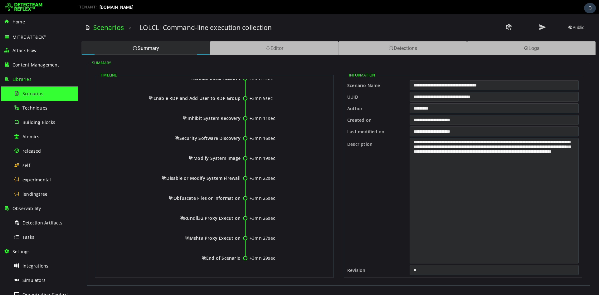
drag, startPoint x: 175, startPoint y: 91, endPoint x: 239, endPoint y: 258, distance: 179.5
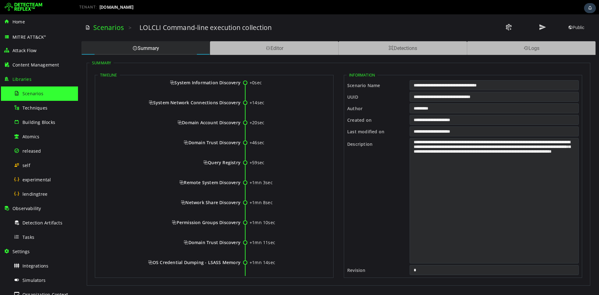
scroll to position [0, 0]
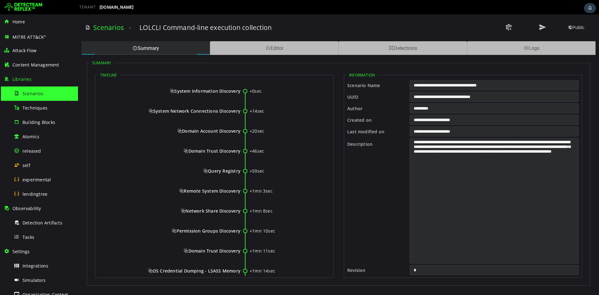
click at [172, 91] on span "System Information Discovery" at bounding box center [205, 91] width 71 height 6
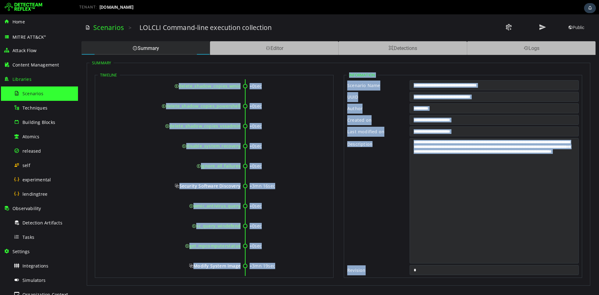
scroll to position [4988, 0]
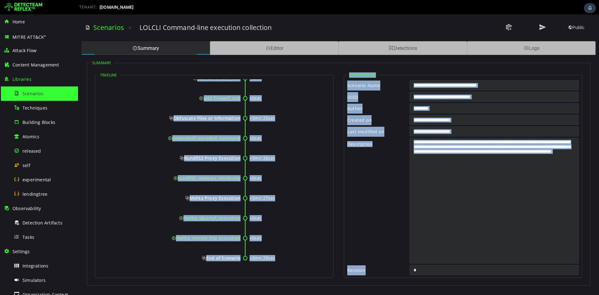
drag, startPoint x: 176, startPoint y: 92, endPoint x: 239, endPoint y: 263, distance: 182.3
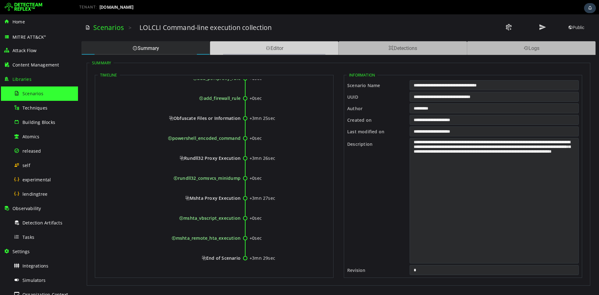
click at [313, 47] on div "Editor" at bounding box center [274, 48] width 129 height 14
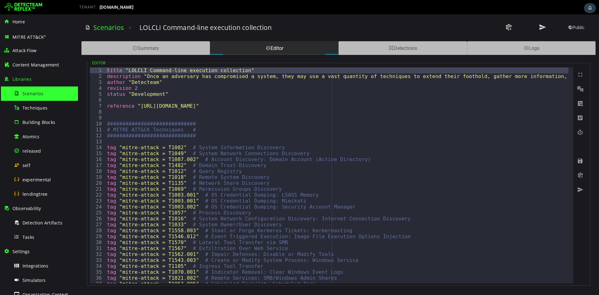
type textarea "**********"
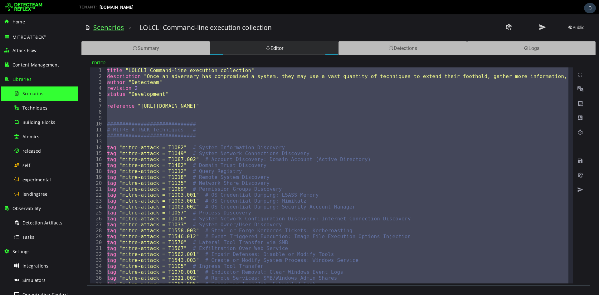
click at [116, 27] on link "Scenarios" at bounding box center [108, 27] width 31 height 9
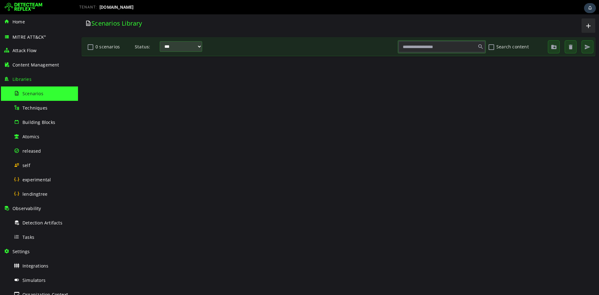
scroll to position [0, 0]
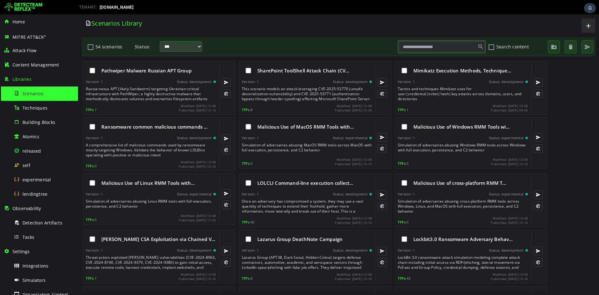
click at [426, 44] on input "text" at bounding box center [442, 47] width 86 height 11
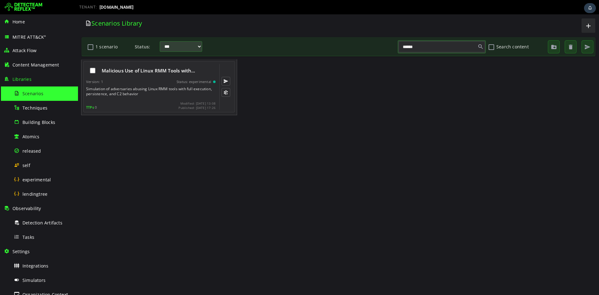
type input "*****"
click at [163, 83] on div "Version: 1 Status: experimental" at bounding box center [151, 82] width 130 height 4
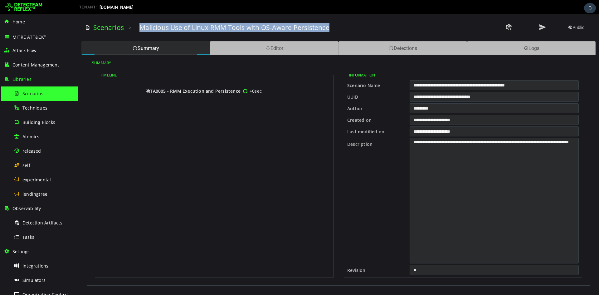
drag, startPoint x: 140, startPoint y: 27, endPoint x: 352, endPoint y: 26, distance: 211.1
click at [352, 26] on div "Malicious Use of Linux RMM Tools with OS-Aware Persistence" at bounding box center [297, 27] width 314 height 9
drag, startPoint x: 152, startPoint y: 91, endPoint x: 240, endPoint y: 91, distance: 88.7
click at [240, 91] on span "TA0005 - RMM Execution and Persistence" at bounding box center [193, 91] width 95 height 6
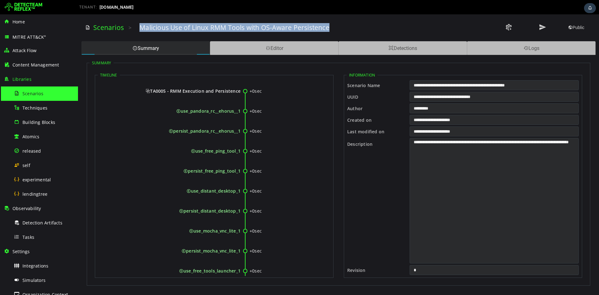
drag, startPoint x: 152, startPoint y: 92, endPoint x: 240, endPoint y: 92, distance: 87.7
click at [240, 92] on span "TA0005 - RMM Execution and Persistence" at bounding box center [193, 91] width 95 height 6
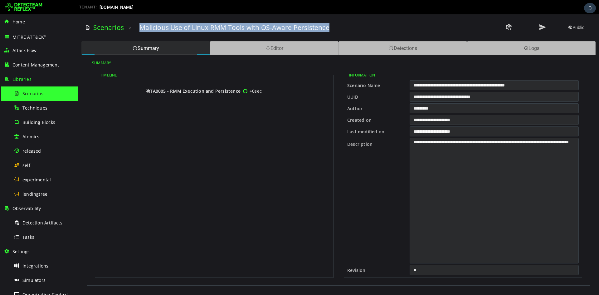
drag, startPoint x: 174, startPoint y: 90, endPoint x: 240, endPoint y: 92, distance: 66.2
click at [240, 92] on div "+0sec TA0005 - RMM Execution and Persistence" at bounding box center [214, 98] width 233 height 20
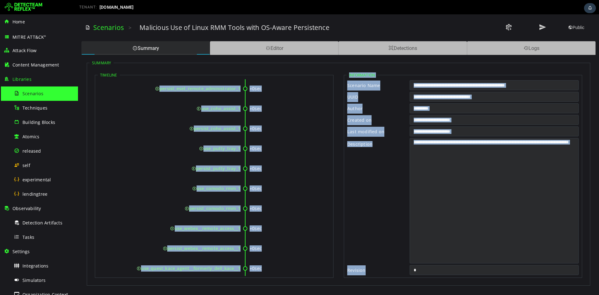
scroll to position [5428, 0]
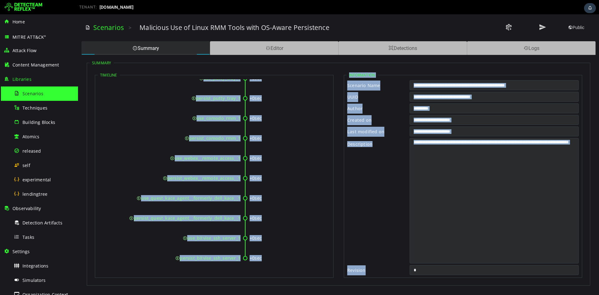
drag, startPoint x: 151, startPoint y: 91, endPoint x: 240, endPoint y: 260, distance: 191.3
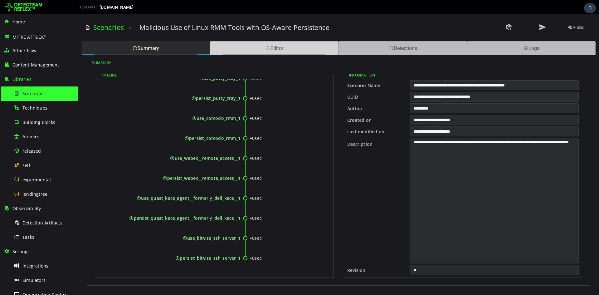
click at [258, 47] on div "Editor" at bounding box center [274, 48] width 129 height 14
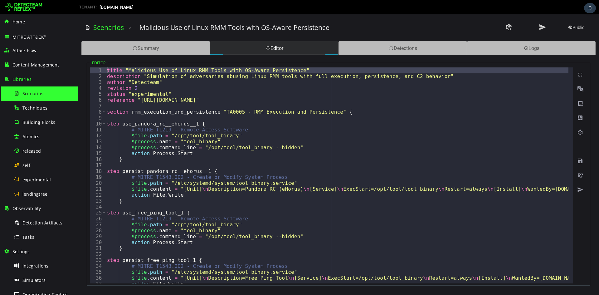
type textarea "**********"
click at [307, 121] on div "title "Malicious Use of Linux RMM Tools with OS-Aware Persistence" description …" at bounding box center [370, 178] width 528 height 223
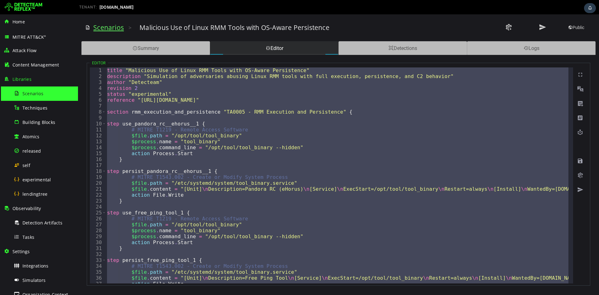
click at [116, 31] on link "Scenarios" at bounding box center [108, 27] width 31 height 9
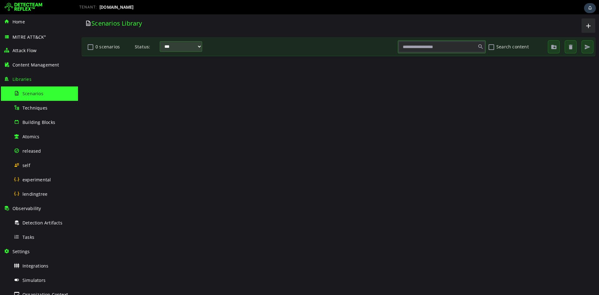
scroll to position [0, 0]
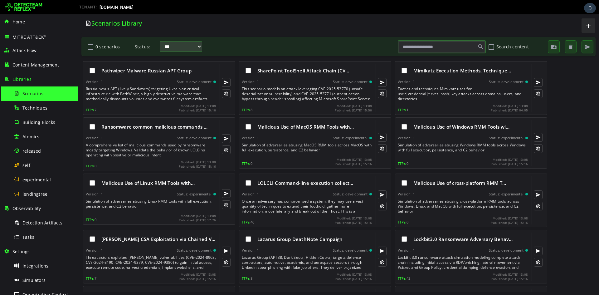
click at [456, 44] on input "text" at bounding box center [442, 47] width 86 height 11
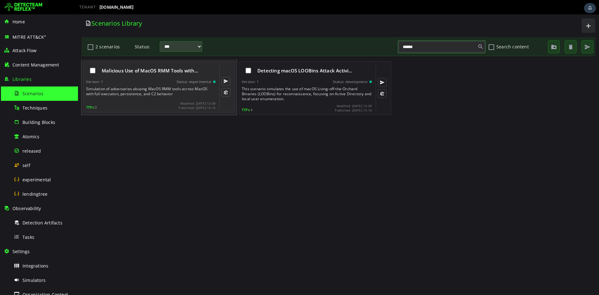
type input "*****"
click at [165, 83] on div "Version: 1 Status: experimental" at bounding box center [151, 82] width 130 height 4
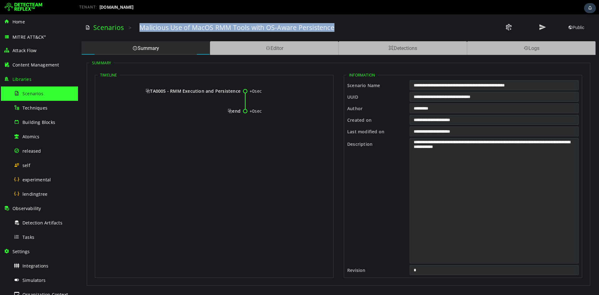
drag, startPoint x: 140, startPoint y: 26, endPoint x: 340, endPoint y: 29, distance: 200.8
click at [340, 29] on div "Malicious Use of MacOS RMM Tools with OS-Aware Persistence" at bounding box center [297, 27] width 314 height 9
drag, startPoint x: 153, startPoint y: 91, endPoint x: 240, endPoint y: 112, distance: 89.6
click at [240, 112] on div "+0sec TA0005 - RMM Execution and Persistence +0sec end" at bounding box center [214, 103] width 233 height 49
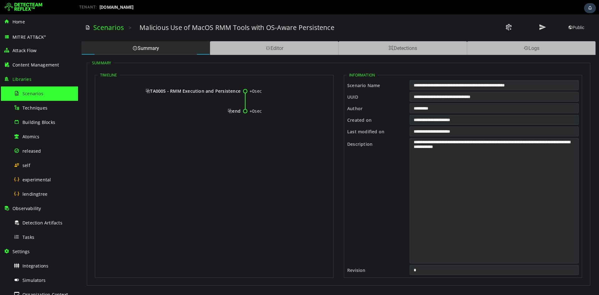
click at [149, 91] on span "TA0005 - RMM Execution and Persistence" at bounding box center [193, 91] width 95 height 6
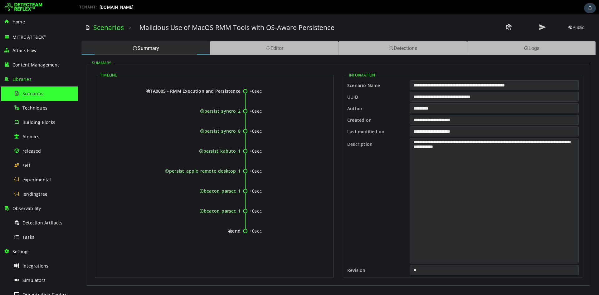
drag, startPoint x: 153, startPoint y: 90, endPoint x: 240, endPoint y: 232, distance: 166.3
click at [240, 232] on div "+0sec TA0005 - RMM Execution and Persistence +0sec persist_syncro_2 +0sec persi…" at bounding box center [214, 163] width 233 height 169
click at [271, 47] on div "Editor" at bounding box center [274, 48] width 129 height 14
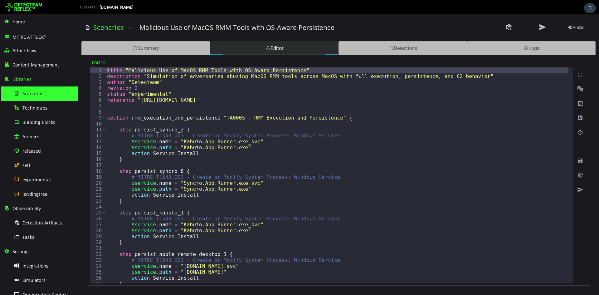
type textarea "**********"
click at [269, 98] on div "title "Malicious Use of MacOS RMM Tools with OS-Aware Persistence" description …" at bounding box center [337, 181] width 463 height 228
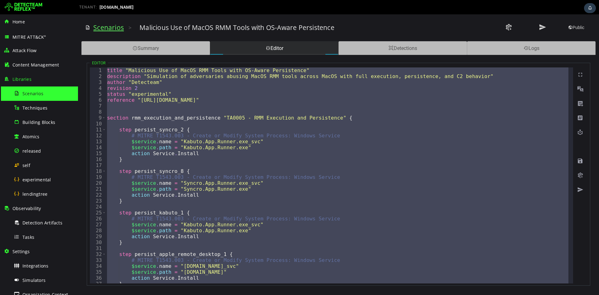
click at [120, 32] on link "Scenarios" at bounding box center [108, 27] width 31 height 9
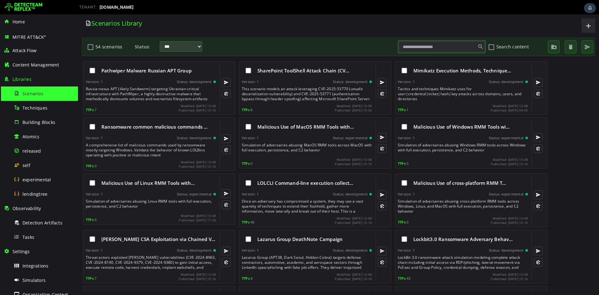
click at [431, 48] on input "text" at bounding box center [442, 47] width 86 height 11
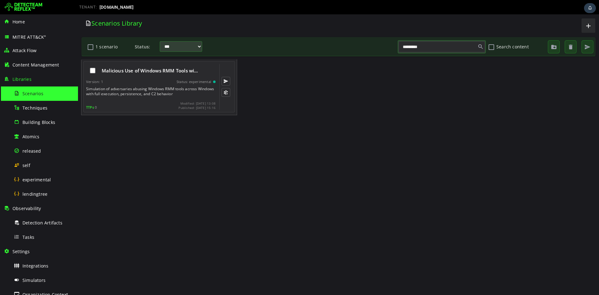
type input "*********"
click at [129, 81] on div "Version: 1 Status: experimental" at bounding box center [151, 82] width 130 height 4
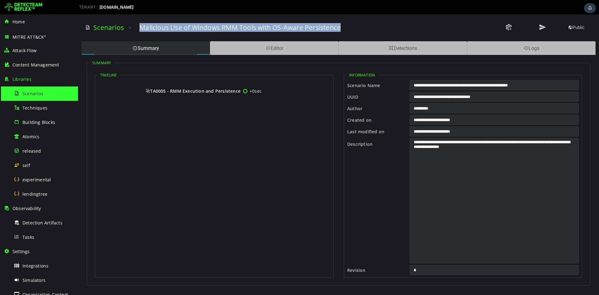
drag, startPoint x: 141, startPoint y: 26, endPoint x: 349, endPoint y: 26, distance: 208.6
click at [349, 26] on div "Malicious Use of Windows RMM Tools with OS-Aware Persistence" at bounding box center [297, 27] width 314 height 9
drag, startPoint x: 152, startPoint y: 91, endPoint x: 240, endPoint y: 91, distance: 88.7
click at [240, 91] on span "TA0005 - RMM Execution and Persistence" at bounding box center [193, 91] width 95 height 6
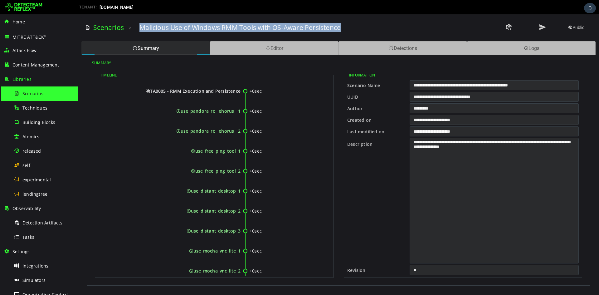
drag, startPoint x: 153, startPoint y: 90, endPoint x: 239, endPoint y: 91, distance: 86.8
click at [239, 91] on span "TA0005 - RMM Execution and Persistence" at bounding box center [193, 91] width 95 height 6
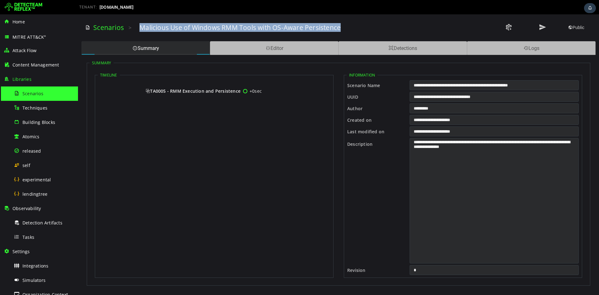
drag, startPoint x: 264, startPoint y: 89, endPoint x: 239, endPoint y: 92, distance: 24.8
click at [239, 92] on div "+0sec TA0005 - RMM Execution and Persistence" at bounding box center [214, 98] width 233 height 20
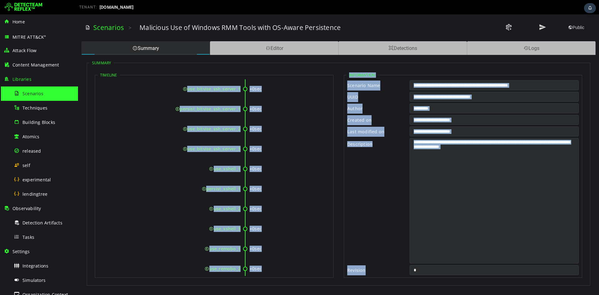
scroll to position [17596, 0]
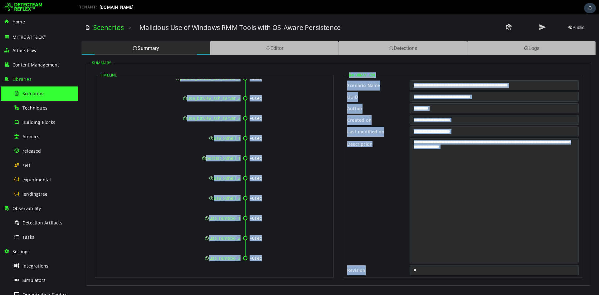
drag, startPoint x: 152, startPoint y: 90, endPoint x: 239, endPoint y: 257, distance: 189.1
click at [278, 49] on div "Editor" at bounding box center [274, 48] width 129 height 14
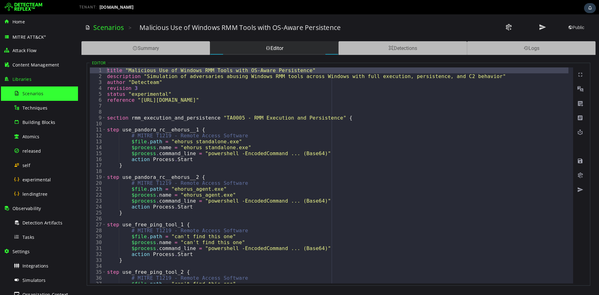
type textarea "**********"
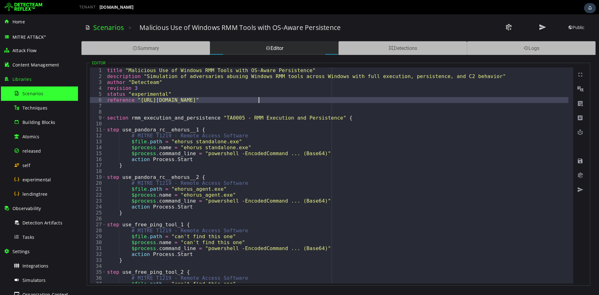
click at [288, 102] on div "title "Malicious Use of Windows RMM Tools with OS-Aware Persistence" descriptio…" at bounding box center [337, 181] width 463 height 228
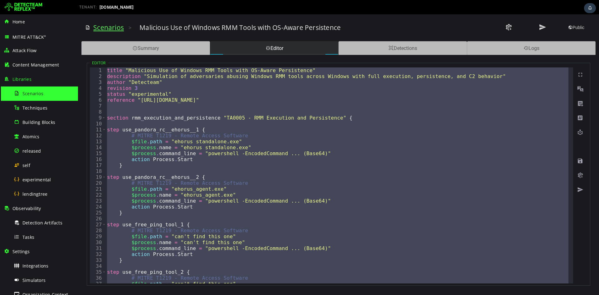
click at [97, 25] on link "Scenarios" at bounding box center [108, 27] width 31 height 9
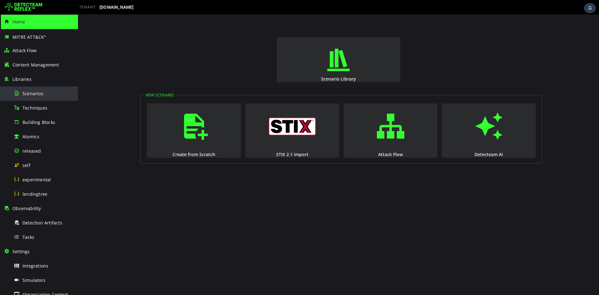
click at [39, 94] on span "Scenarios" at bounding box center [32, 94] width 21 height 6
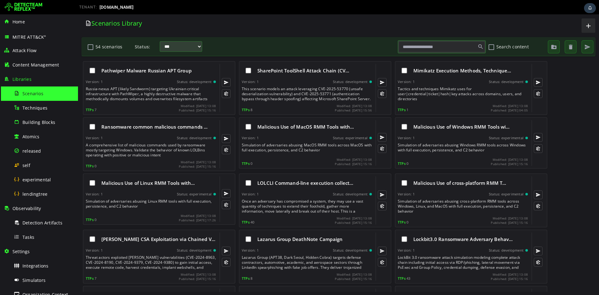
click at [421, 44] on input "text" at bounding box center [442, 47] width 86 height 11
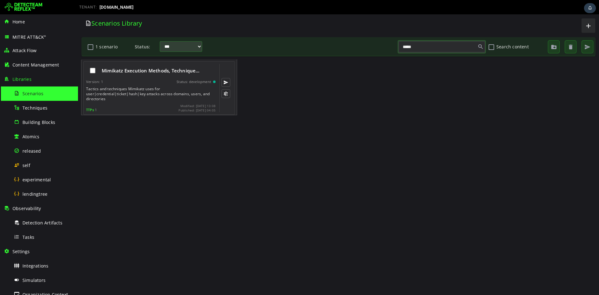
type input "*****"
click at [159, 78] on div "Mimikatz Execution Methods, Technique… Version: 1 Status: development Tactics a…" at bounding box center [151, 88] width 130 height 48
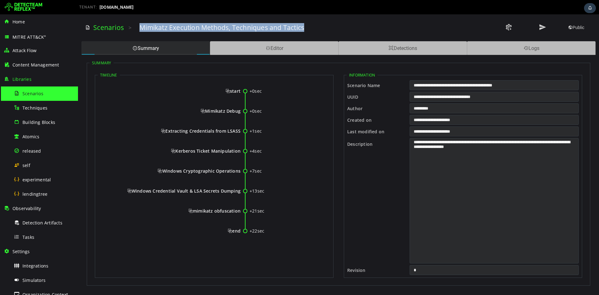
drag, startPoint x: 140, startPoint y: 27, endPoint x: 306, endPoint y: 32, distance: 166.2
click at [306, 32] on div "Mimikatz Execution Methods, Techniques and Tactics" at bounding box center [297, 27] width 314 height 9
copy h3 "Mimikatz Execution Methods, Techniques and Tactics"
click at [313, 24] on div "Mimikatz Execution Methods, Techniques and Tactics" at bounding box center [297, 27] width 314 height 9
drag, startPoint x: 312, startPoint y: 27, endPoint x: 139, endPoint y: 26, distance: 173.3
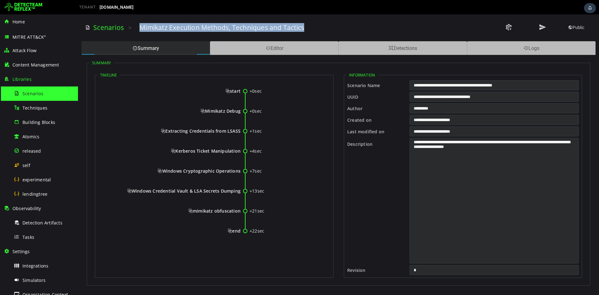
click at [139, 26] on div "Scenarios > Mimikatz Execution Methods, Techniques and Tactics Public" at bounding box center [338, 27] width 507 height 17
copy h3 "Mimikatz Execution Methods, Techniques and Tactics"
drag, startPoint x: 227, startPoint y: 91, endPoint x: 239, endPoint y: 232, distance: 142.3
click at [239, 232] on div "+0sec start +0sec Mimikatz Debug +1sec Extracting Credentials from LSASS +4sec …" at bounding box center [214, 163] width 233 height 169
copy div "start +0sec Mimikatz Debug +1sec Extracting Credentials from LSASS +4sec Kerber…"
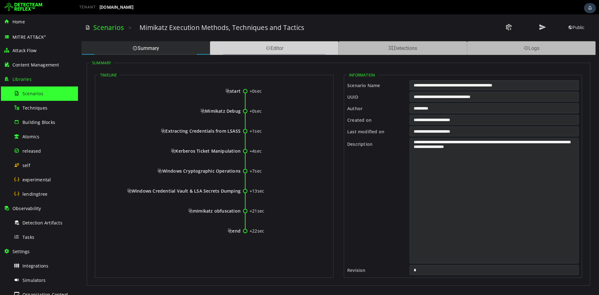
click at [298, 47] on div "Editor" at bounding box center [274, 48] width 129 height 14
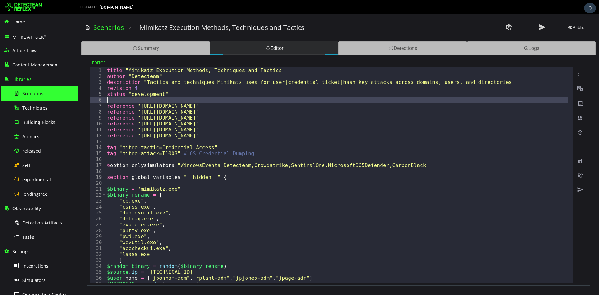
click at [320, 101] on div "title "Mimikatz Execution Methods, Techniques and Tactics" author "Detecteam" d…" at bounding box center [452, 178] width 693 height 223
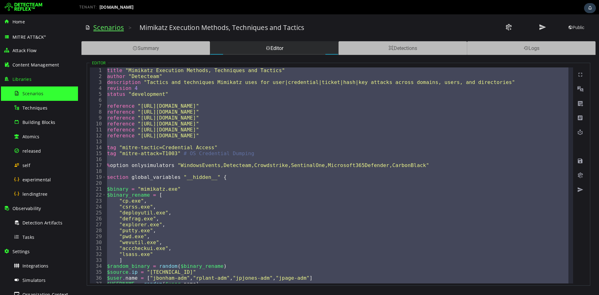
click at [97, 26] on link "Scenarios" at bounding box center [108, 27] width 31 height 9
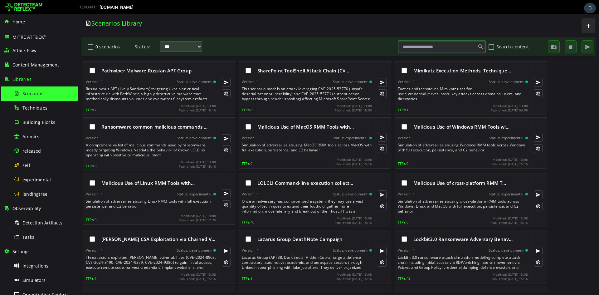
click at [424, 48] on input "text" at bounding box center [442, 47] width 86 height 11
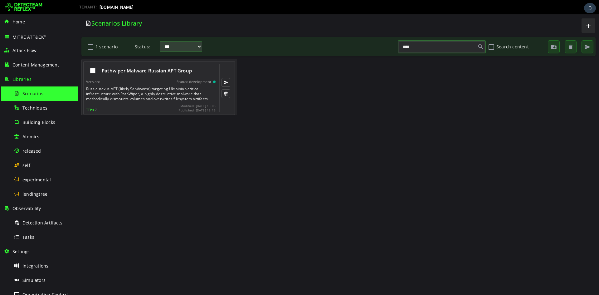
type input "****"
click at [153, 85] on div "Pathwiper Malware Russian APT Group Version: 1 Status: development TTPs 7 Modif…" at bounding box center [151, 88] width 130 height 48
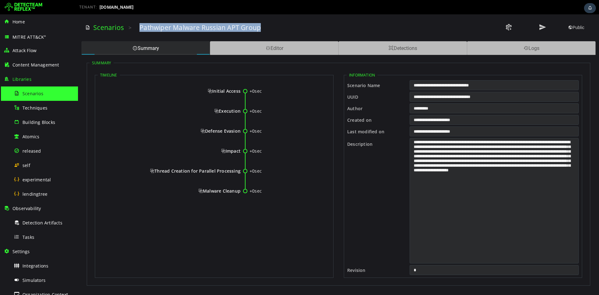
drag, startPoint x: 139, startPoint y: 27, endPoint x: 275, endPoint y: 24, distance: 135.8
click at [275, 24] on div "Pathwiper Malware Russian APT Group" at bounding box center [297, 27] width 314 height 9
copy h3 "Pathwiper Malware Russian APT Group"
drag, startPoint x: 213, startPoint y: 92, endPoint x: 240, endPoint y: 193, distance: 104.3
click at [240, 193] on div "+0sec Initial Access +0sec Execution +0sec Defense Evasion +0sec Impact +0sec T…" at bounding box center [214, 143] width 233 height 129
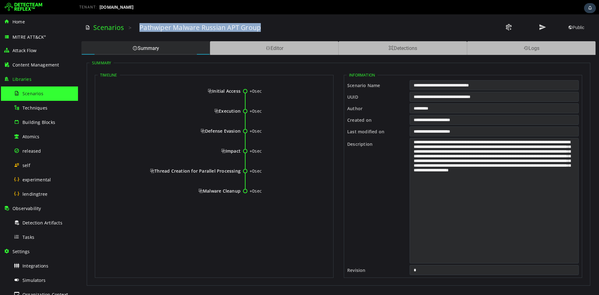
copy div "Initial Access +0sec Execution +0sec Defense Evasion +0sec Impact +0sec Thread …"
click at [209, 90] on span "Initial Access" at bounding box center [224, 91] width 33 height 6
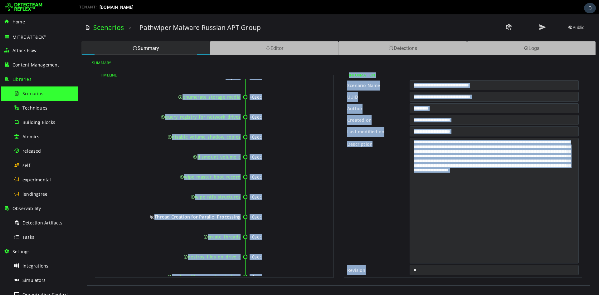
scroll to position [372, 0]
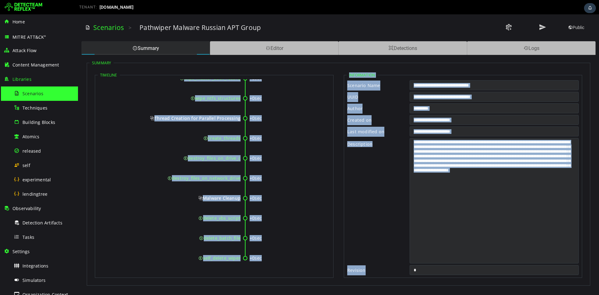
drag, startPoint x: 211, startPoint y: 90, endPoint x: 240, endPoint y: 259, distance: 171.7
copy div "Initial Access +0sec compromise_admin_credentials +0sec access_admin_console +0…"
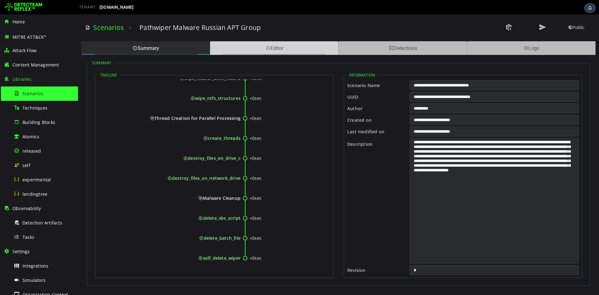
click at [288, 45] on div "Editor" at bounding box center [274, 48] width 129 height 14
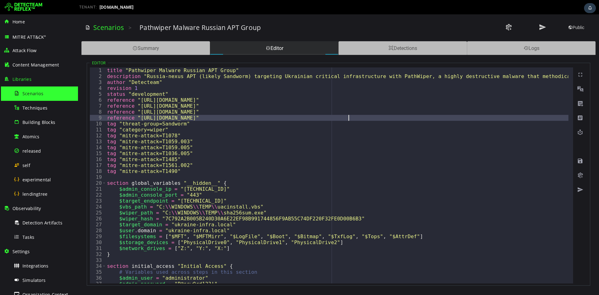
type textarea "*"
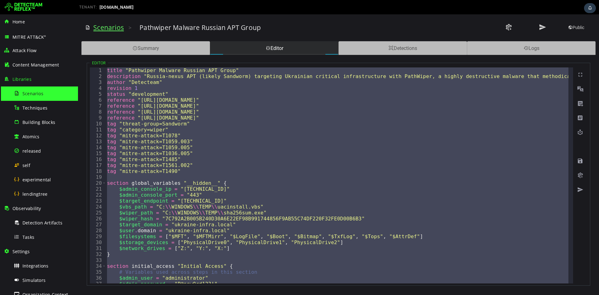
click at [110, 28] on link "Scenarios" at bounding box center [108, 27] width 31 height 9
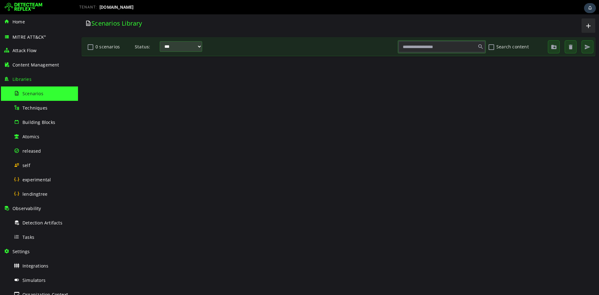
scroll to position [0, 0]
click at [417, 45] on input "text" at bounding box center [442, 47] width 86 height 11
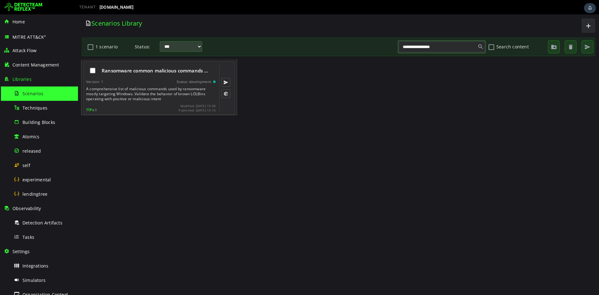
type input "**********"
click at [159, 67] on div "Ransomware common malicious commands …" at bounding box center [151, 70] width 130 height 13
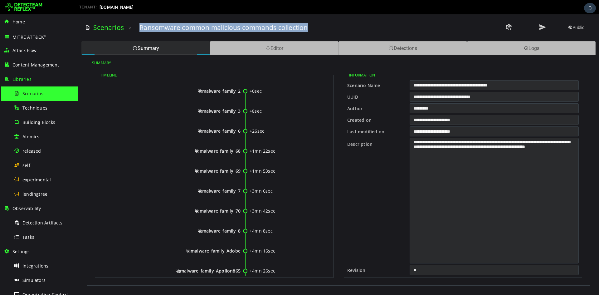
drag, startPoint x: 139, startPoint y: 28, endPoint x: 318, endPoint y: 27, distance: 178.6
click at [318, 27] on div "Ransomware common malicious commands collection" at bounding box center [297, 27] width 314 height 9
copy h3 "Ransomware common malicious commands collection"
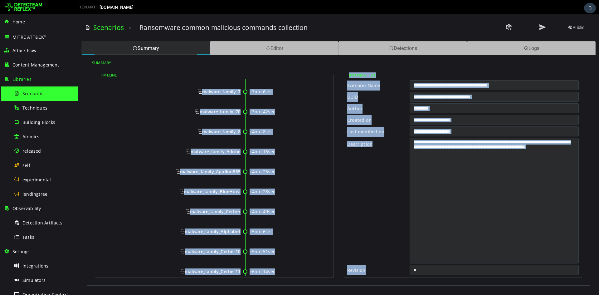
scroll to position [173, 0]
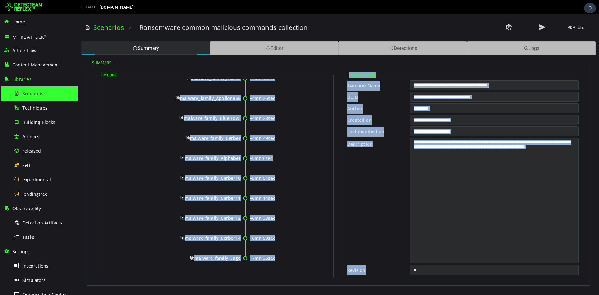
drag, startPoint x: 202, startPoint y: 93, endPoint x: 240, endPoint y: 260, distance: 171.3
click at [240, 260] on div "+0sec malware_family_2 +8sec malware_family_3 +26sec malware_family_6 +1mn 22se…" at bounding box center [214, 91] width 233 height 368
copy div "malware_family_2 +8sec malware_family_3 +26sec malware_family_6 +1mn 22sec malw…"
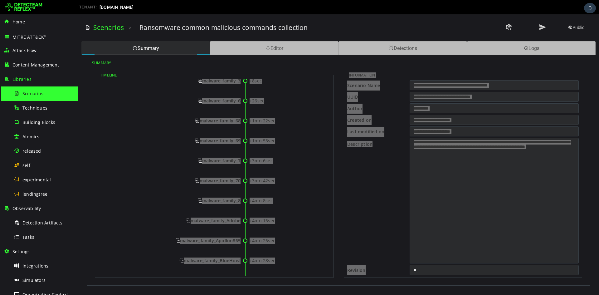
scroll to position [0, 0]
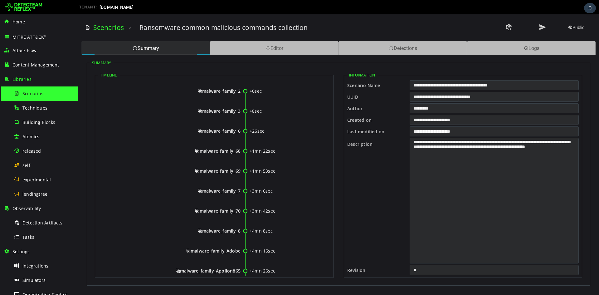
click at [199, 92] on span "malware_family_2" at bounding box center [219, 91] width 43 height 6
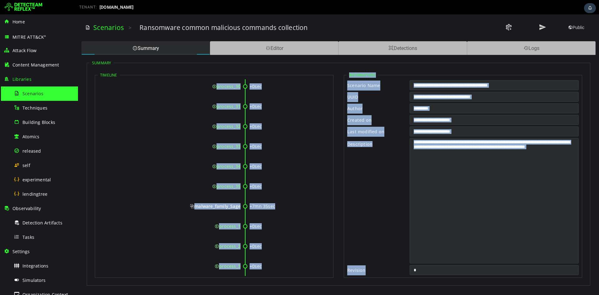
scroll to position [9204, 0]
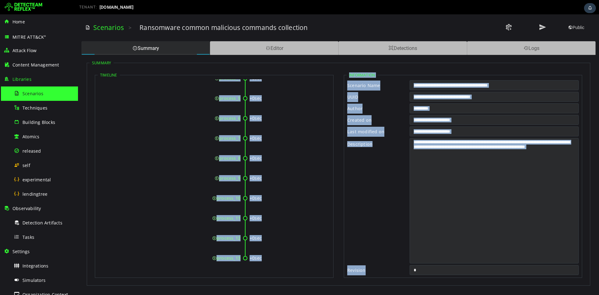
drag, startPoint x: 202, startPoint y: 91, endPoint x: 239, endPoint y: 259, distance: 172.1
copy div "malware_family_2 +0sec process_1 +0sec process_2 +0sec process_3 +0sec process_…"
click at [297, 50] on div "Editor" at bounding box center [274, 48] width 129 height 14
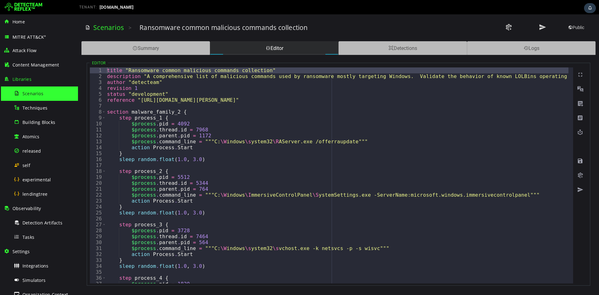
click at [306, 130] on div "title "Ransomware common malicious commands collection" description "A comprehe…" at bounding box center [538, 178] width 865 height 223
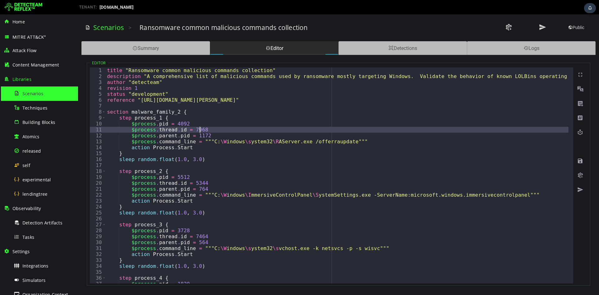
type textarea "**********"
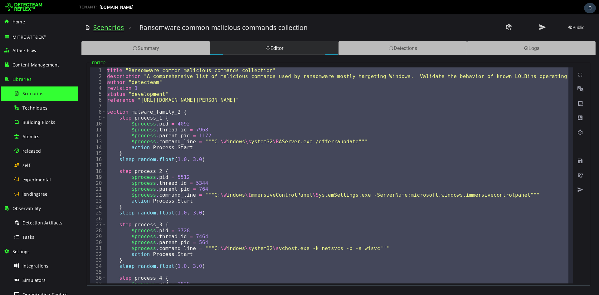
click at [109, 29] on link "Scenarios" at bounding box center [108, 27] width 31 height 9
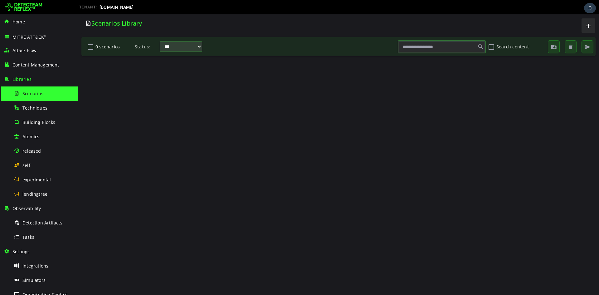
scroll to position [0, 0]
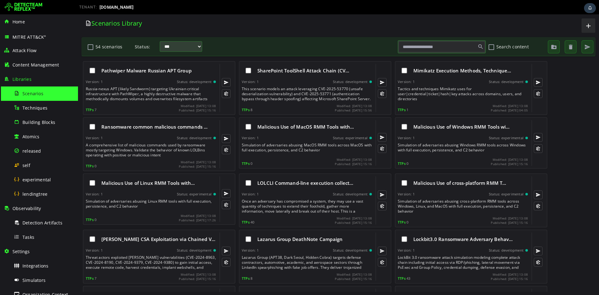
click at [431, 42] on input "text" at bounding box center [442, 47] width 86 height 11
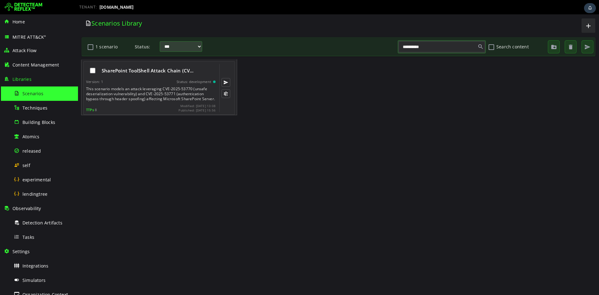
type input "**********"
click at [155, 73] on span "SharePoint ToolShell Attack Chain (CV…" at bounding box center [148, 70] width 92 height 6
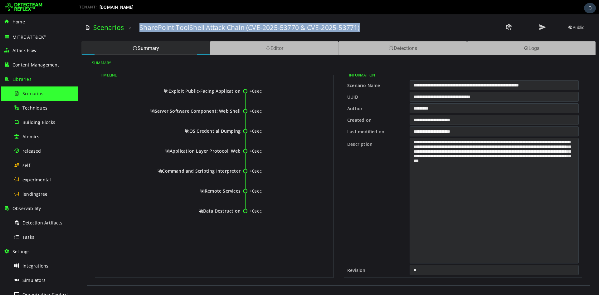
drag, startPoint x: 140, startPoint y: 27, endPoint x: 371, endPoint y: 23, distance: 231.1
click at [371, 23] on div "SharePoint ToolShell Attack Chain (CVE-2025-53770 & CVE-2025-53771)" at bounding box center [297, 27] width 314 height 9
copy h3 "SharePoint ToolShell Attack Chain (CVE-2025-53770 & CVE-2025-53771)"
drag, startPoint x: 170, startPoint y: 90, endPoint x: 240, endPoint y: 212, distance: 140.6
click at [240, 212] on div "+0sec Exploit Public-Facing Application +0sec Server Software Component: Web Sh…" at bounding box center [214, 153] width 233 height 149
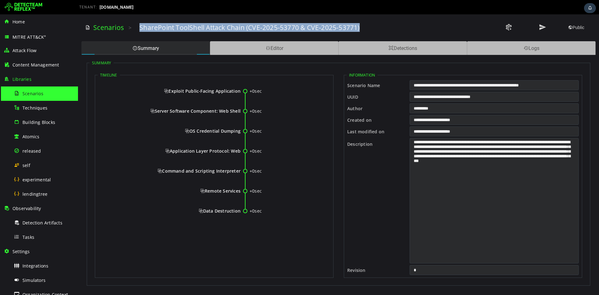
click at [163, 92] on div "Exploit Public-Facing Application" at bounding box center [170, 91] width 139 height 6
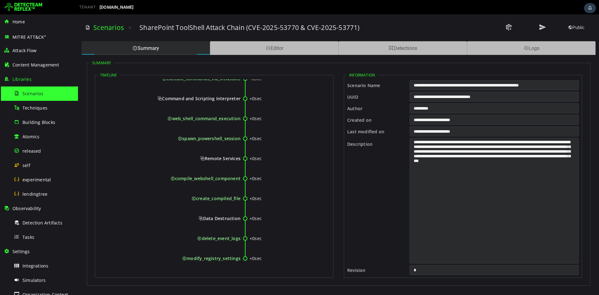
scroll to position [253, 0]
drag, startPoint x: 170, startPoint y: 91, endPoint x: 240, endPoint y: 259, distance: 181.8
click at [240, 259] on div "+0sec Exploit Public-Facing Application +0sec authentication_bypass +0sec deser…" at bounding box center [214, 51] width 233 height 448
click at [303, 48] on div "Editor" at bounding box center [274, 48] width 129 height 14
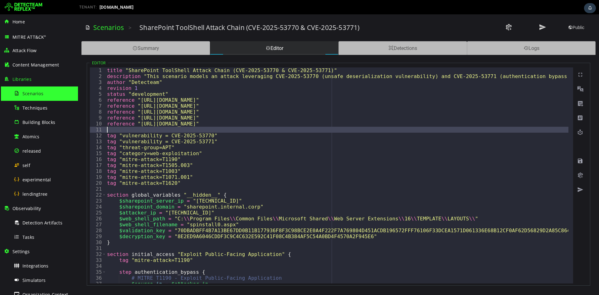
type textarea "*"
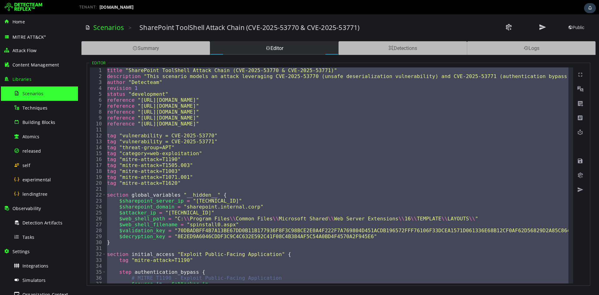
click at [35, 97] on div "Scenarios" at bounding box center [44, 93] width 61 height 14
click at [118, 28] on link "Scenarios" at bounding box center [108, 27] width 31 height 9
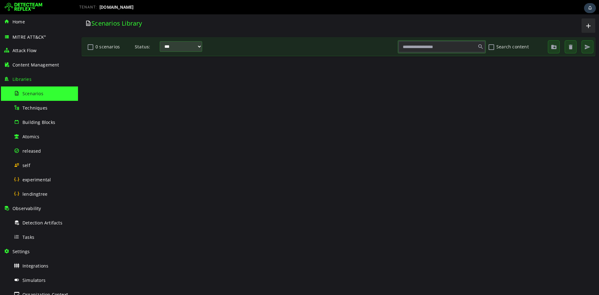
scroll to position [0, 0]
